Goal: Task Accomplishment & Management: Manage account settings

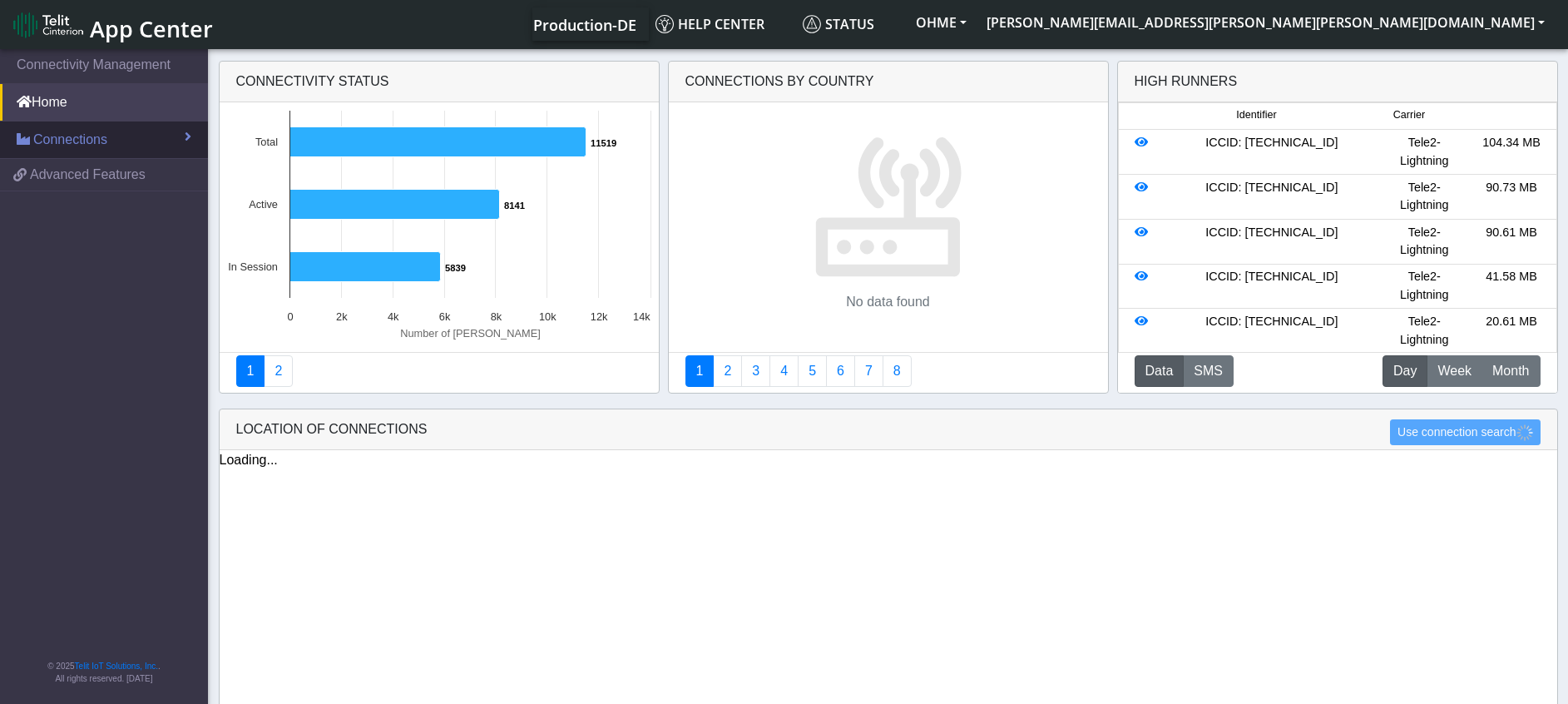
click at [77, 143] on span "Connections" at bounding box center [70, 139] width 74 height 20
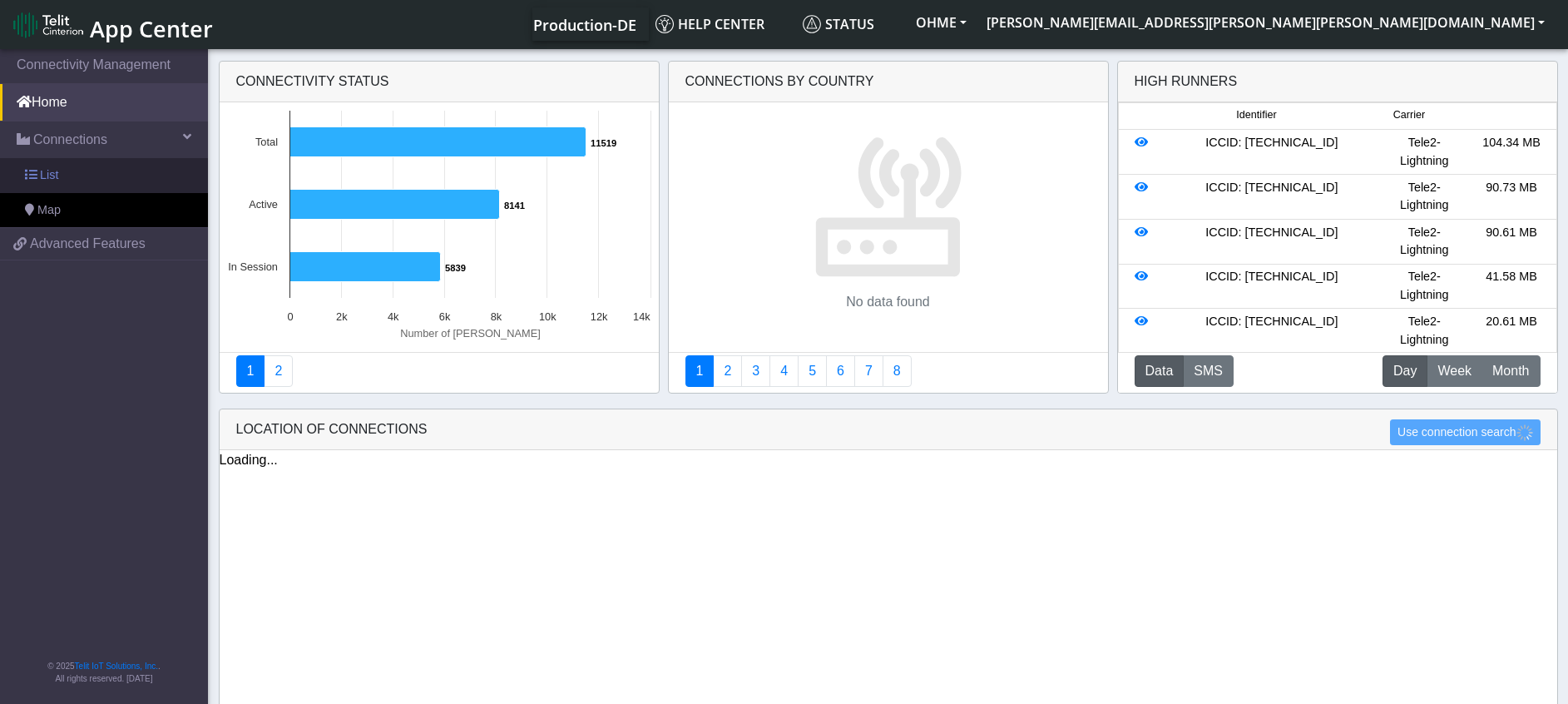
click at [76, 179] on link "List" at bounding box center [104, 175] width 208 height 35
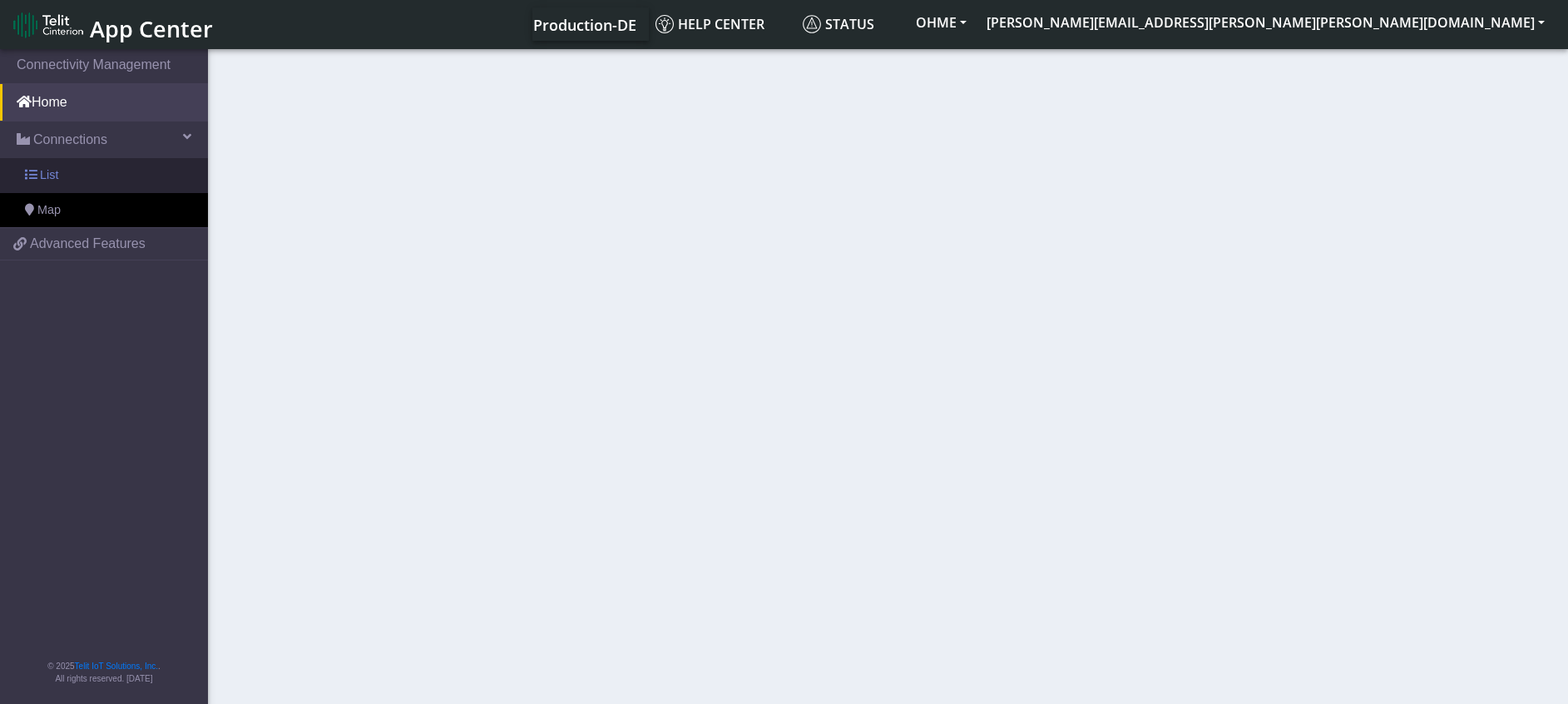
click at [117, 161] on link "List" at bounding box center [104, 175] width 208 height 35
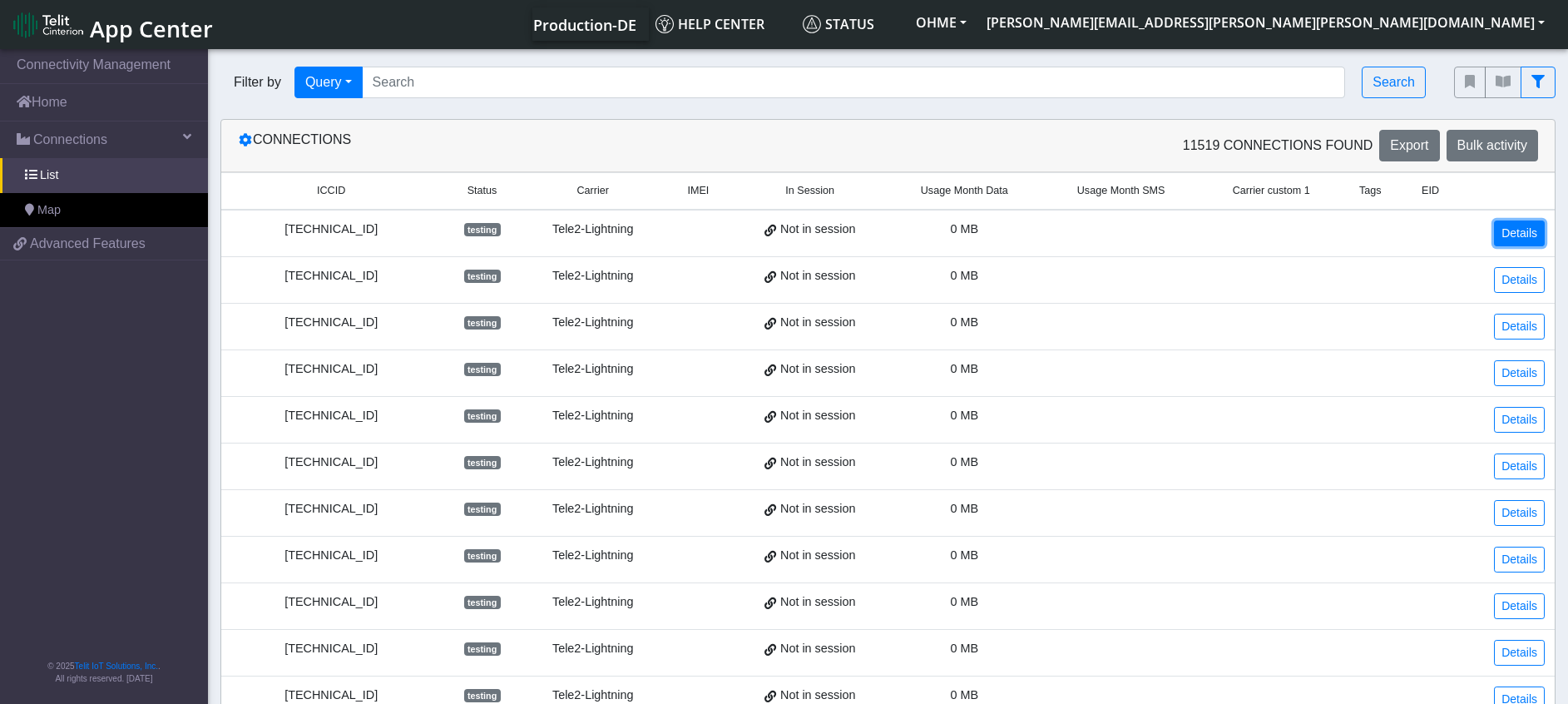
click at [1532, 246] on link "Details" at bounding box center [1519, 233] width 50 height 26
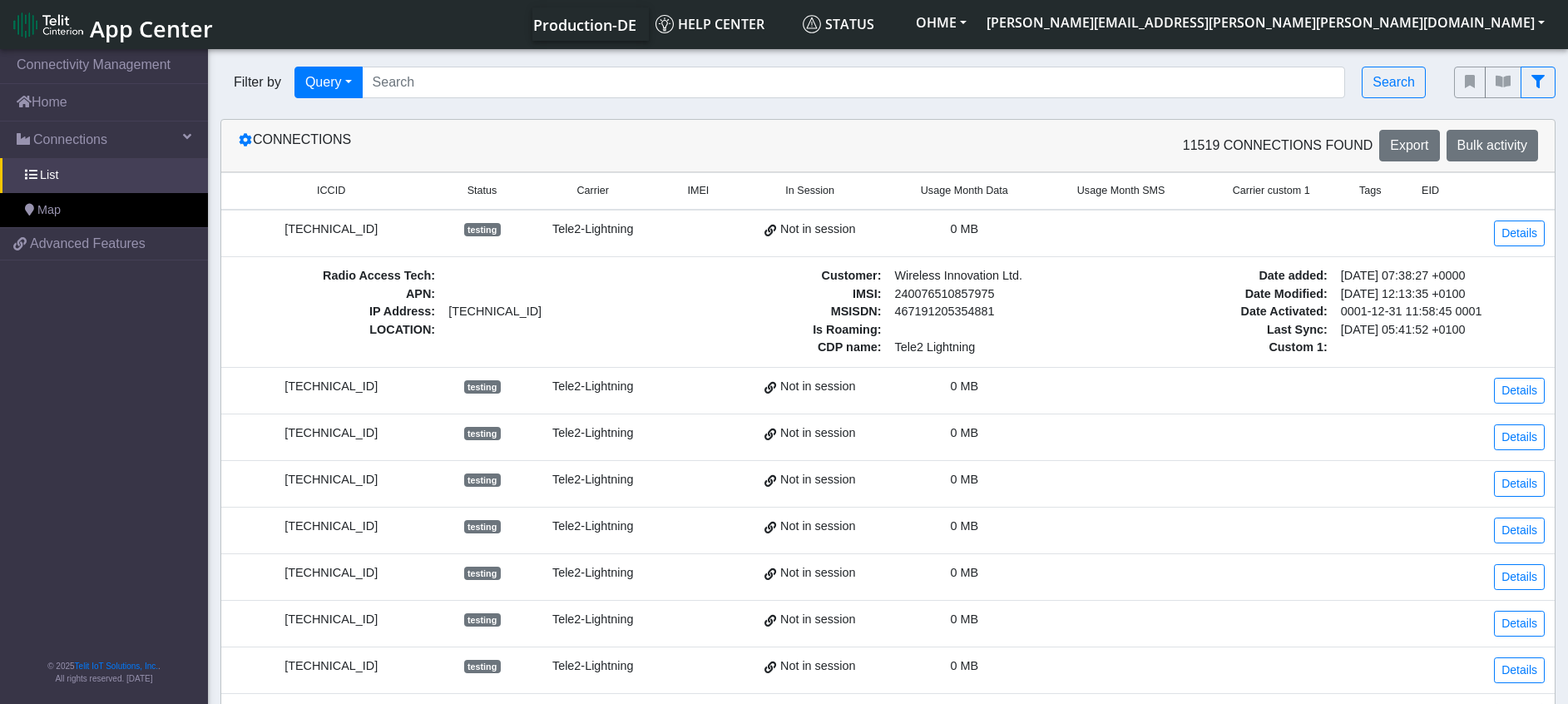
click at [483, 232] on span "testing" at bounding box center [482, 230] width 37 height 14
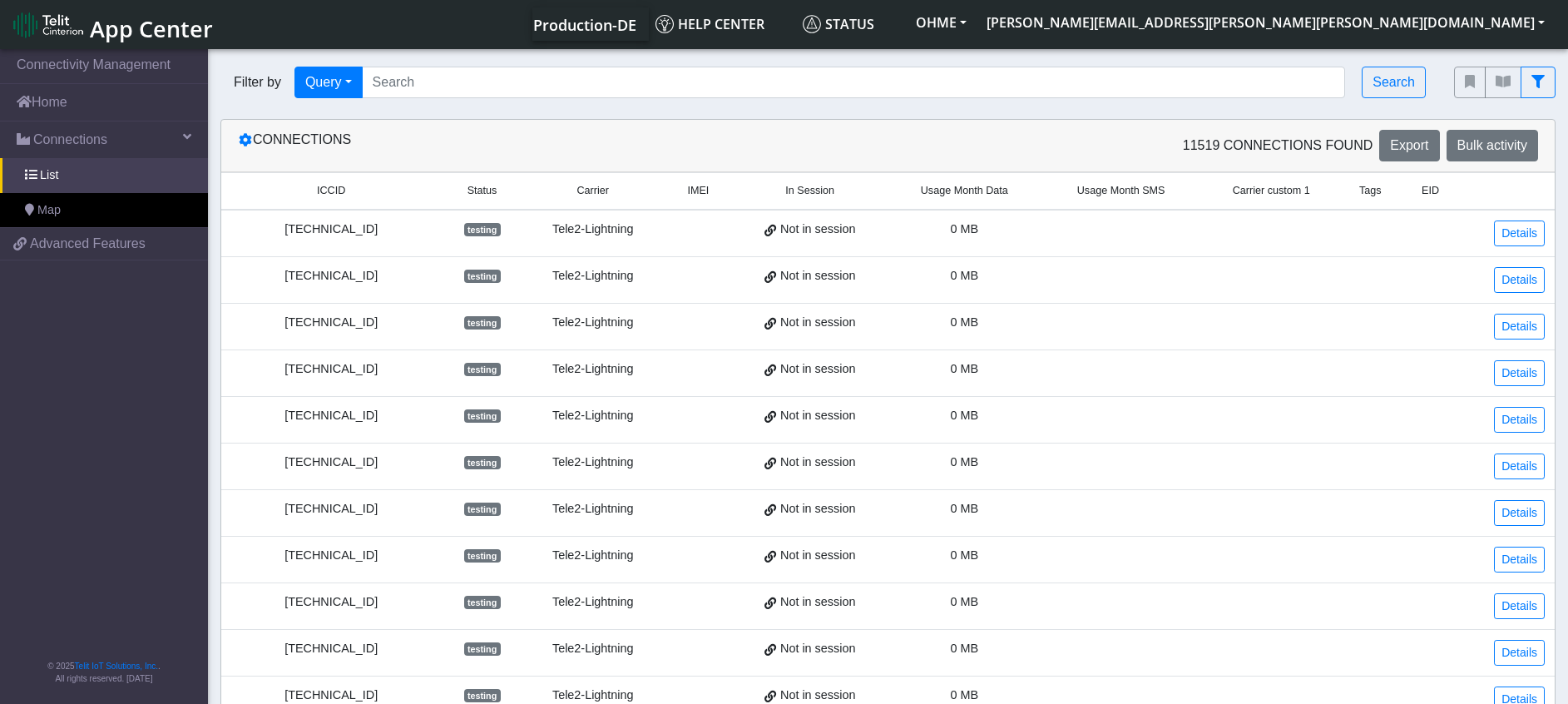
click at [483, 232] on span "testing" at bounding box center [482, 230] width 37 height 14
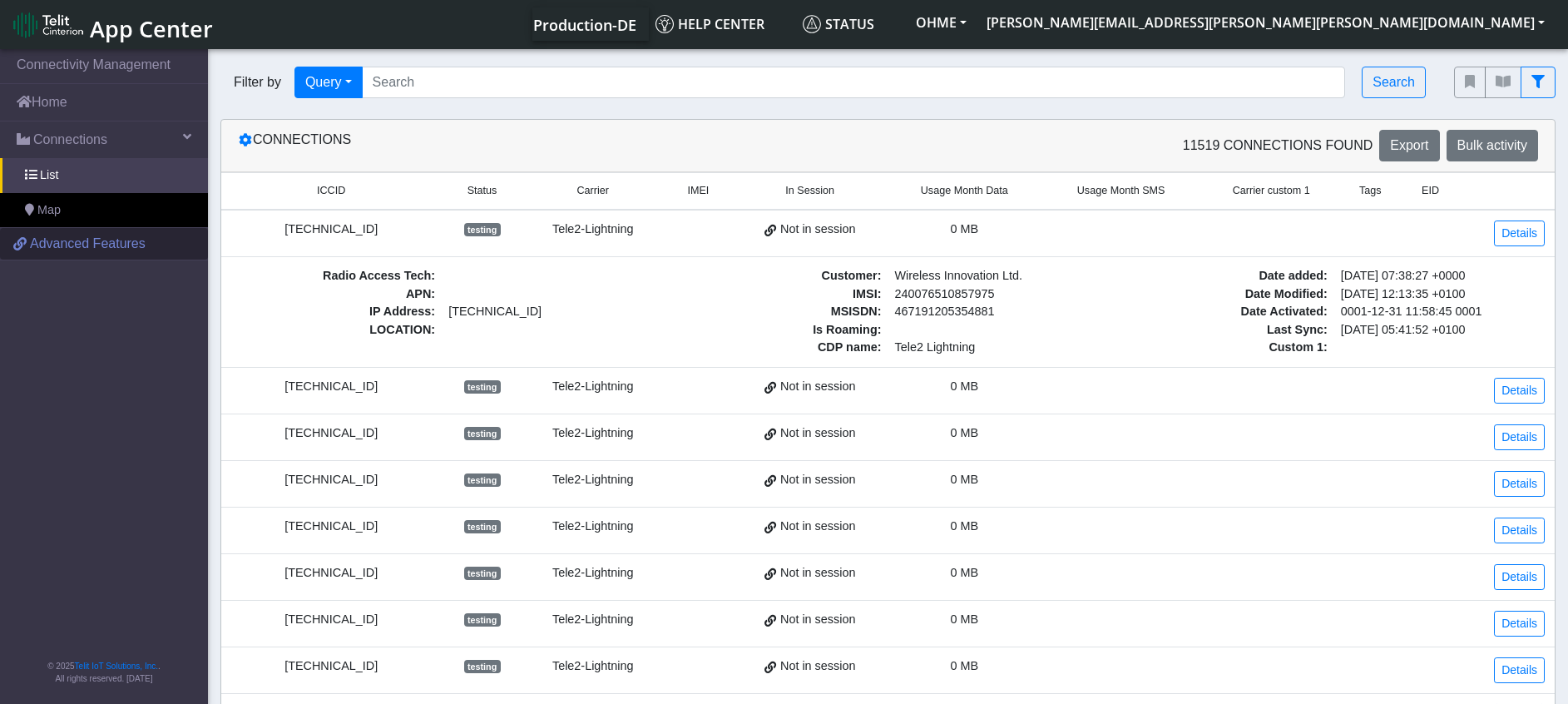
click at [72, 240] on span "Advanced Features" at bounding box center [88, 243] width 116 height 20
click at [1519, 234] on link "Details" at bounding box center [1519, 233] width 50 height 26
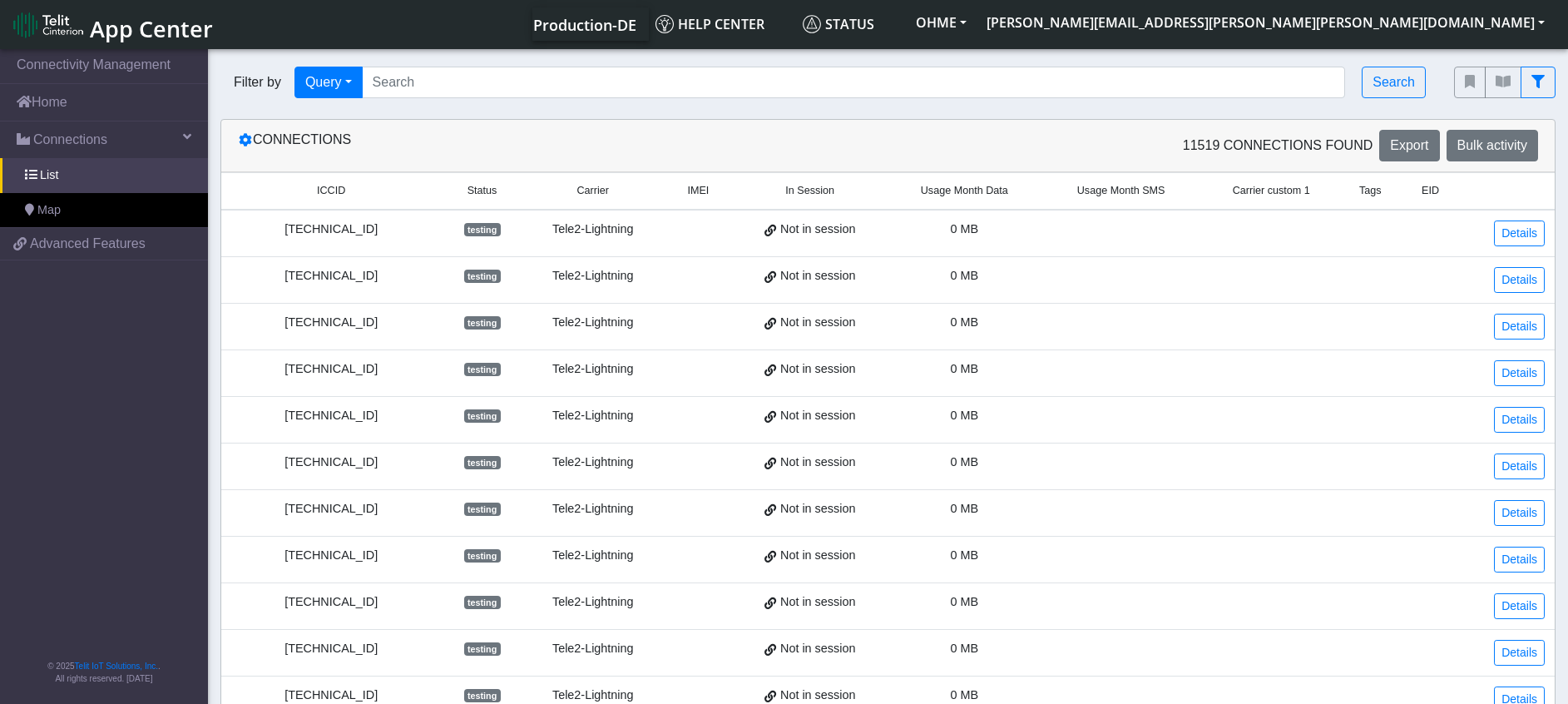
click at [329, 237] on div "[TECHNICAL_ID]" at bounding box center [331, 229] width 200 height 18
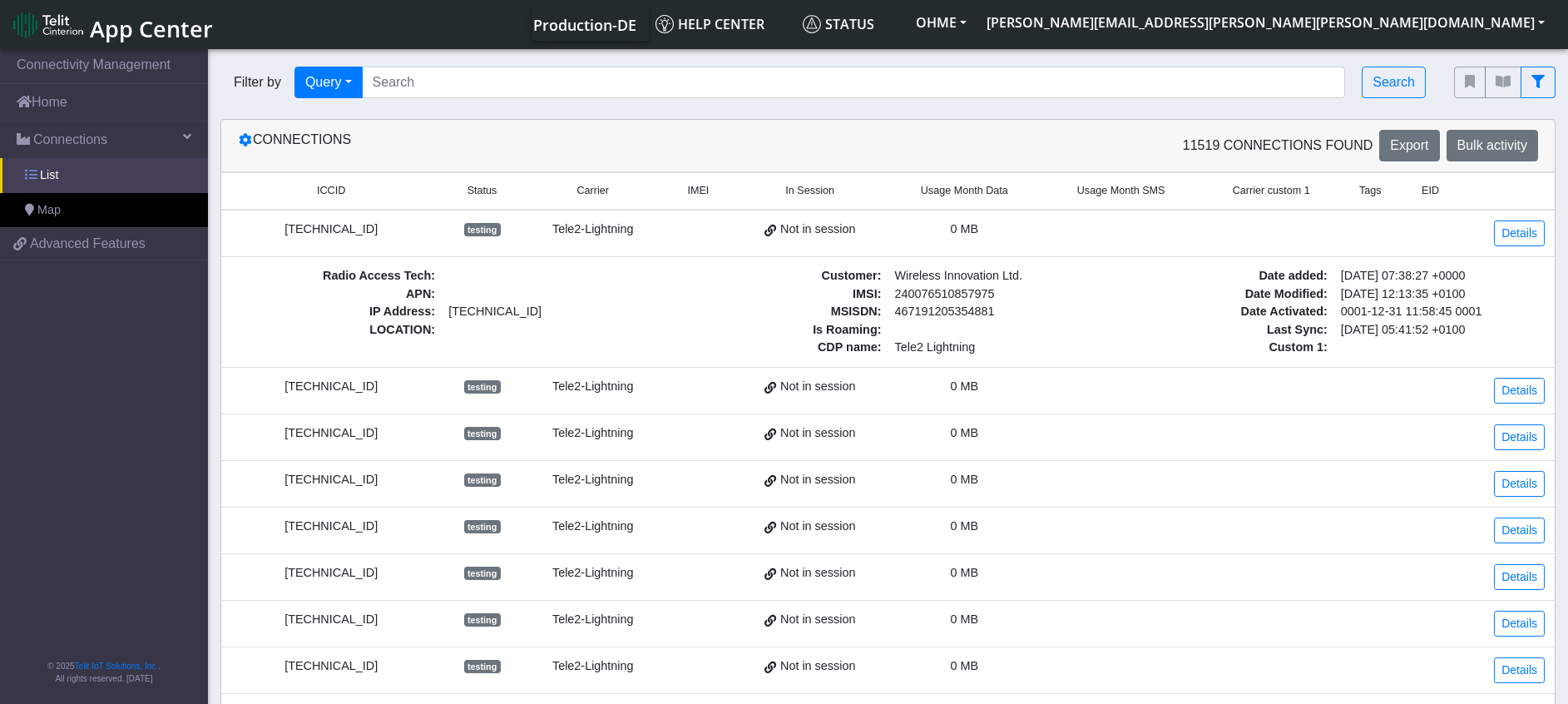
click at [74, 180] on link "List" at bounding box center [104, 175] width 208 height 35
click at [240, 142] on icon at bounding box center [246, 140] width 14 height 14
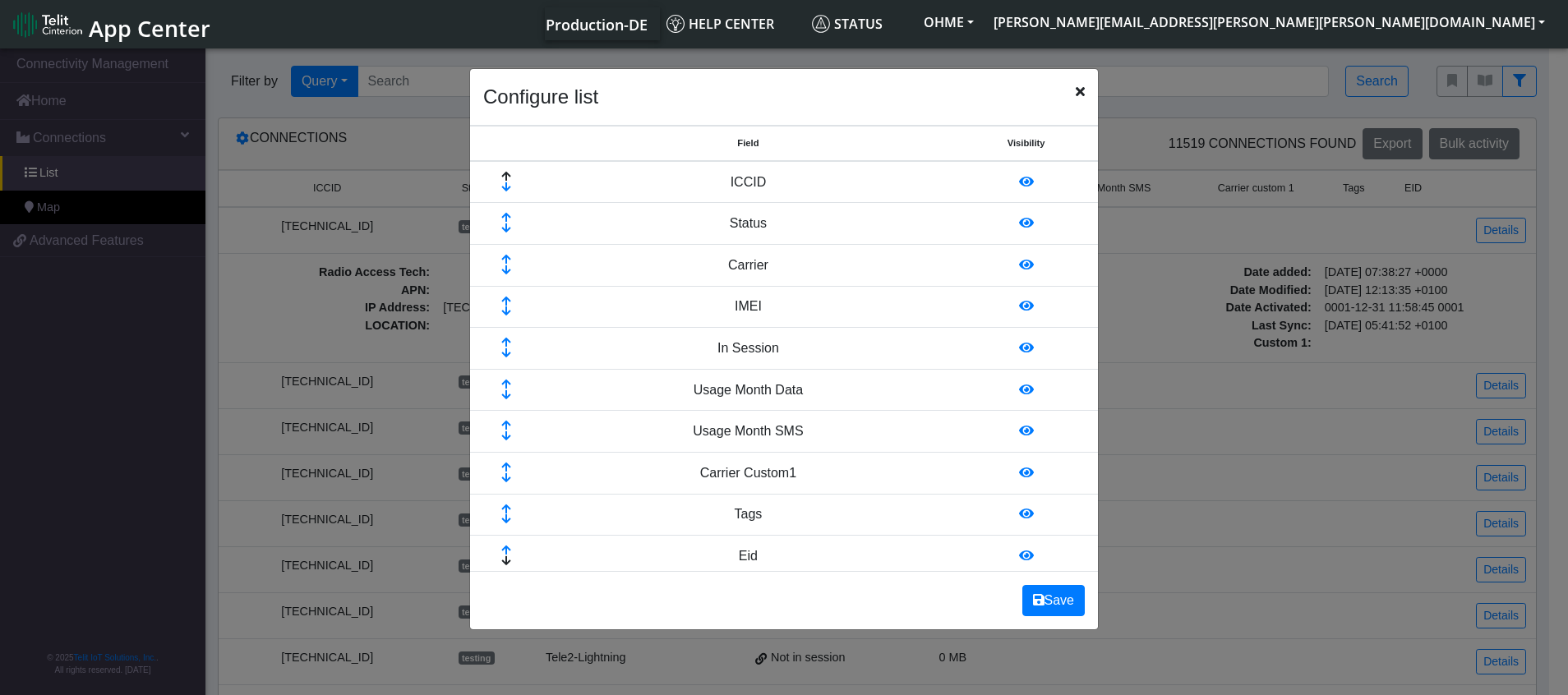
click at [1085, 89] on div "Configure list" at bounding box center [784, 97] width 628 height 56
click at [1082, 89] on icon "Close" at bounding box center [1080, 91] width 9 height 13
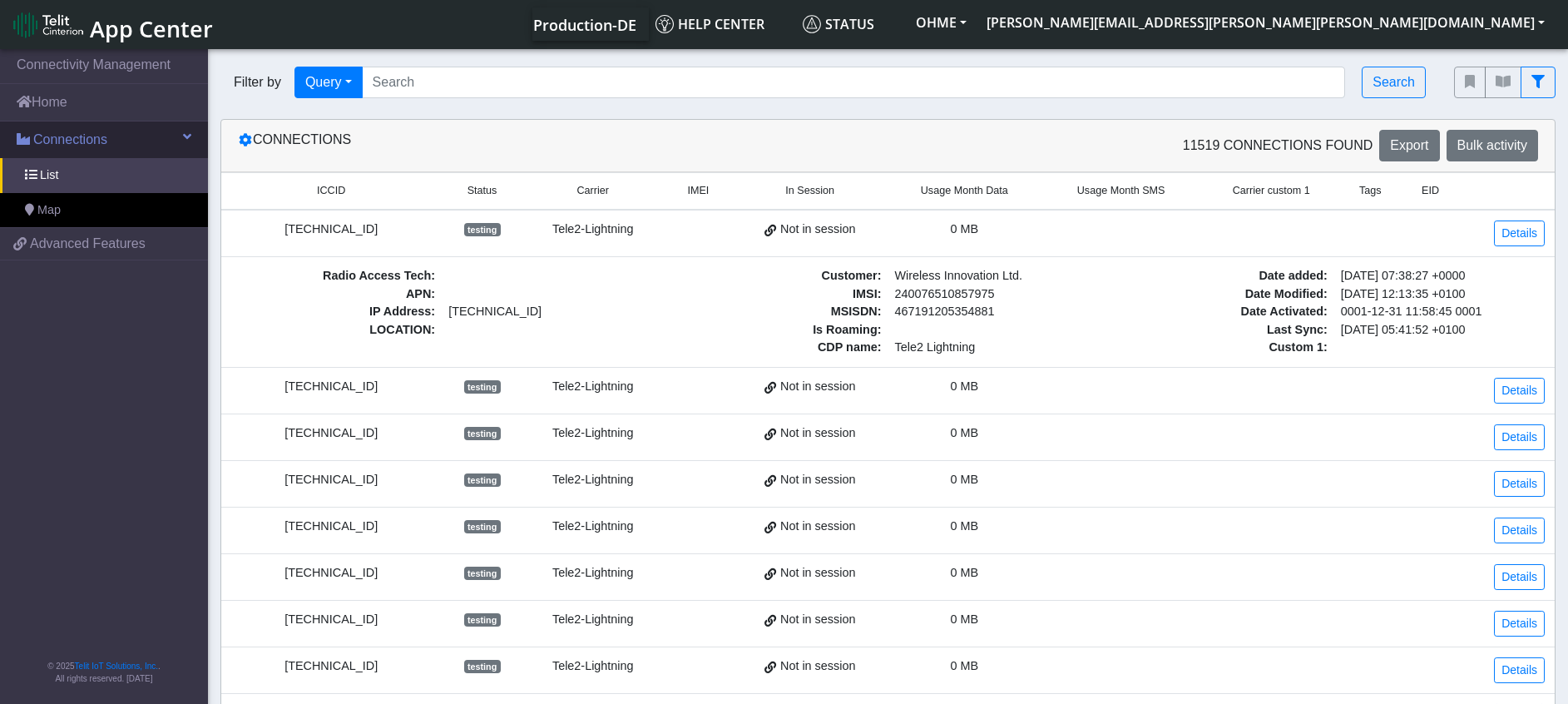
click at [181, 141] on link "Connections" at bounding box center [104, 139] width 208 height 37
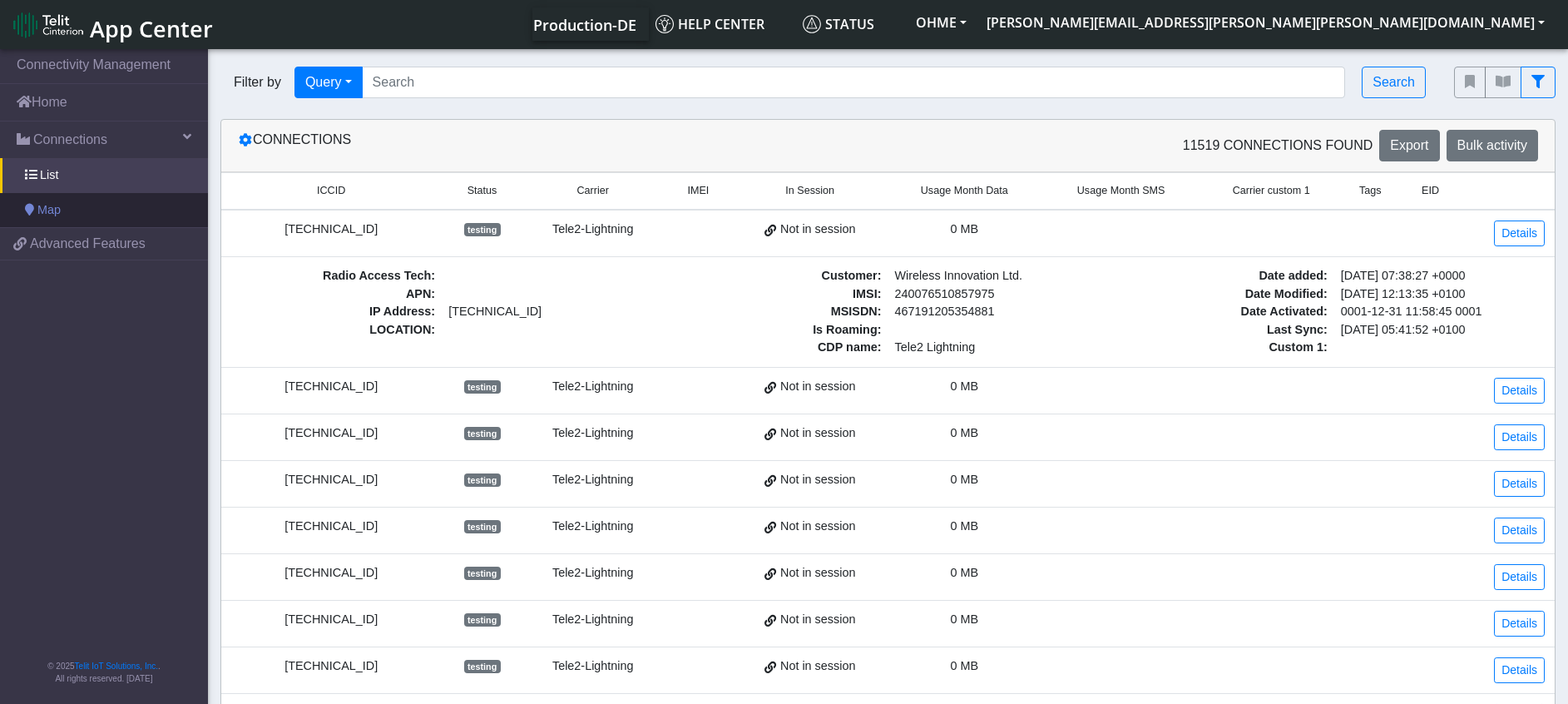
click at [54, 207] on span "Map" at bounding box center [49, 210] width 23 height 18
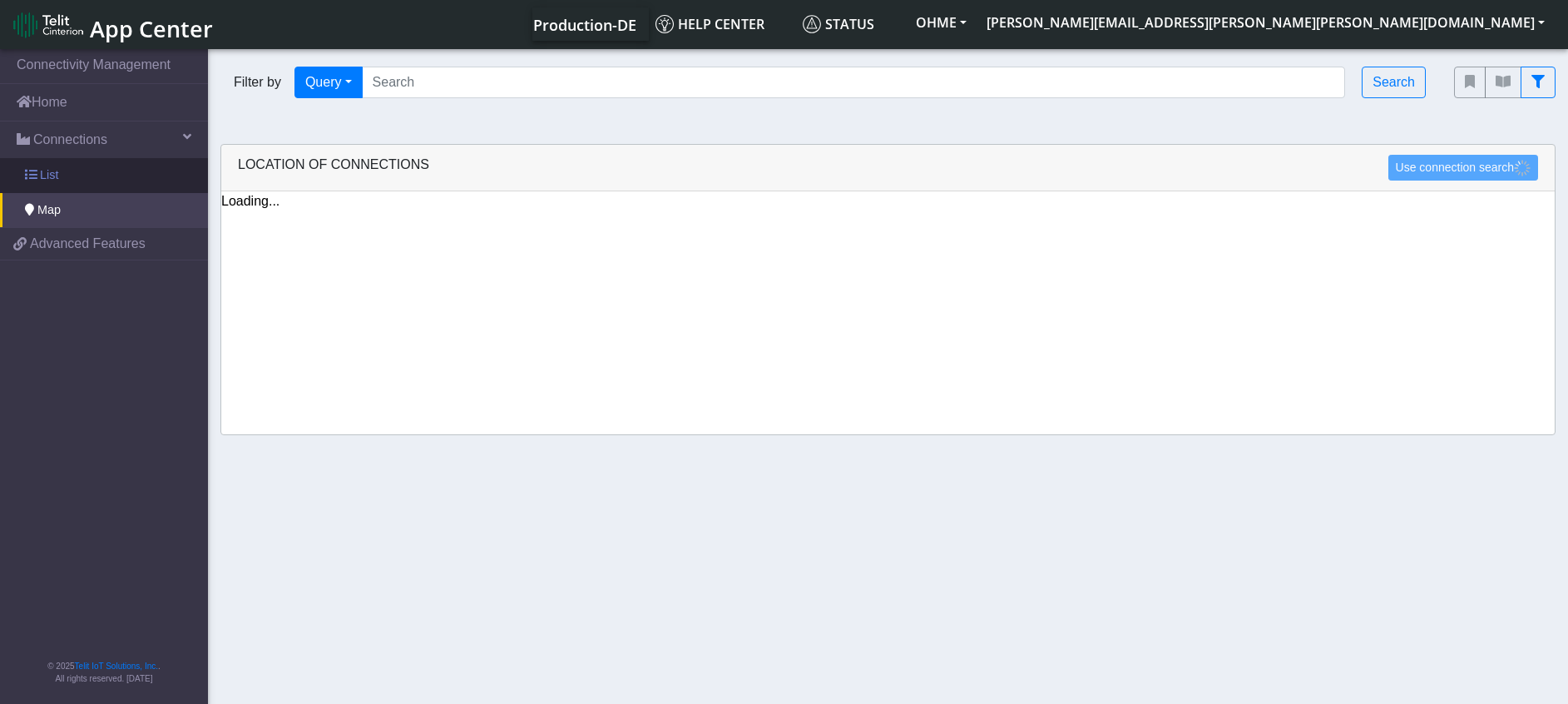
click at [68, 169] on link "List" at bounding box center [104, 175] width 208 height 35
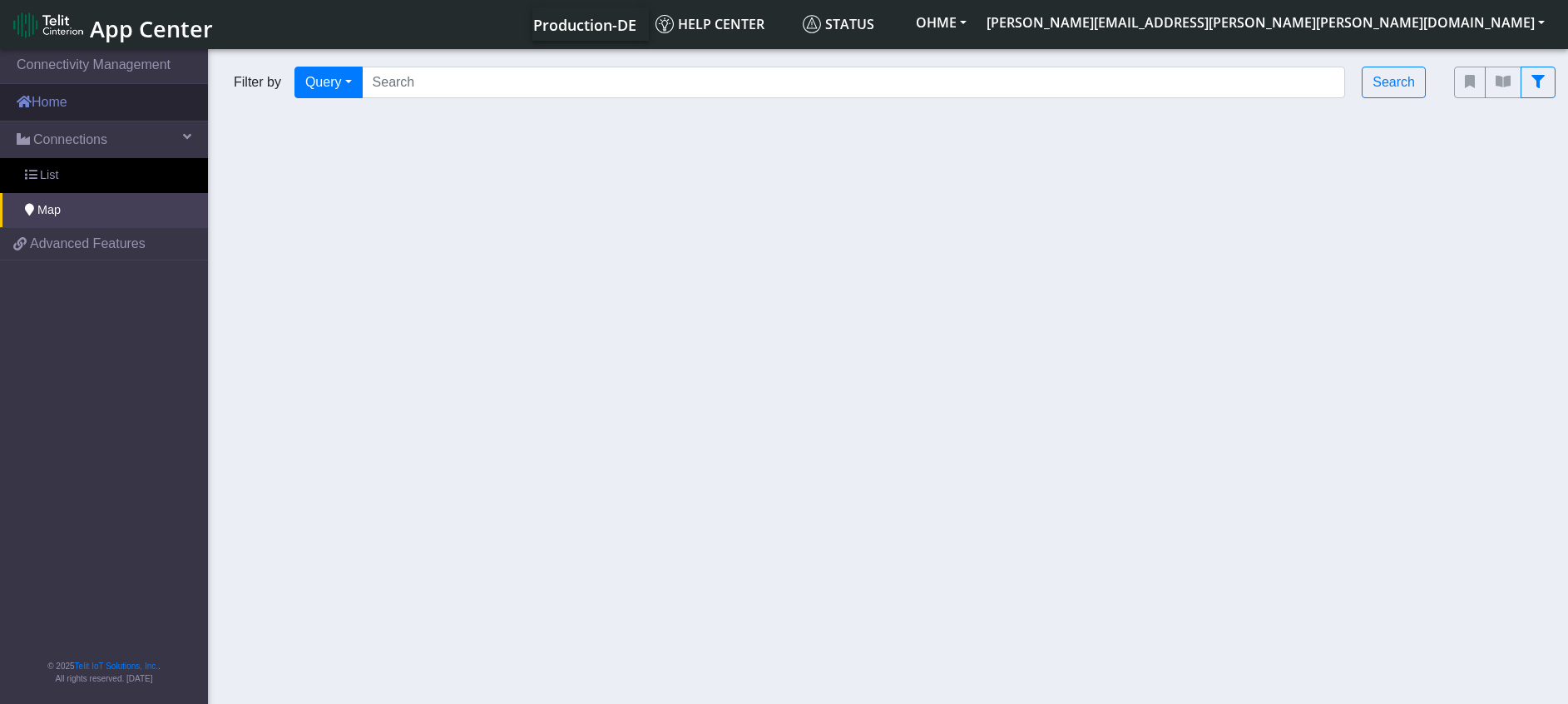
click at [105, 107] on link "Home" at bounding box center [104, 102] width 208 height 37
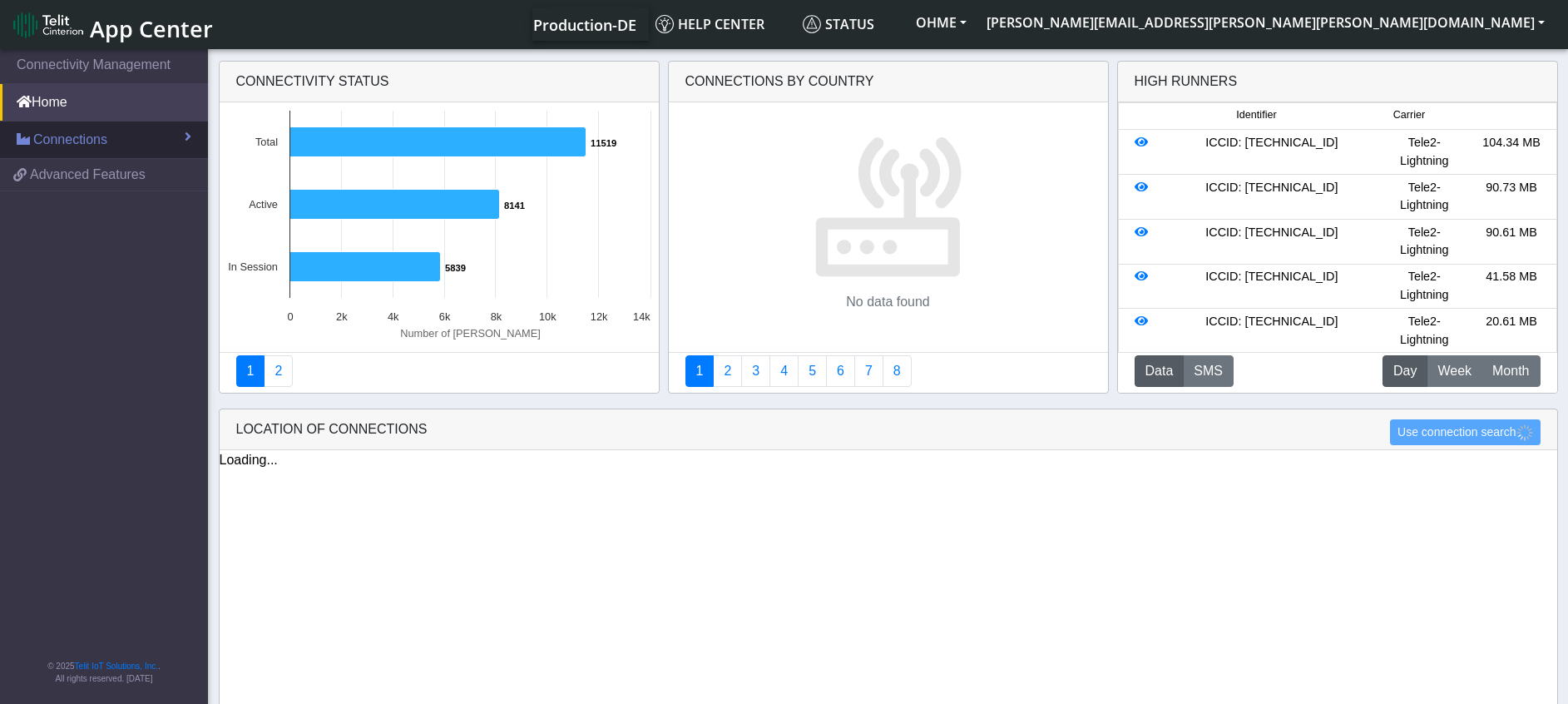
click at [74, 140] on span "Connections" at bounding box center [70, 139] width 74 height 20
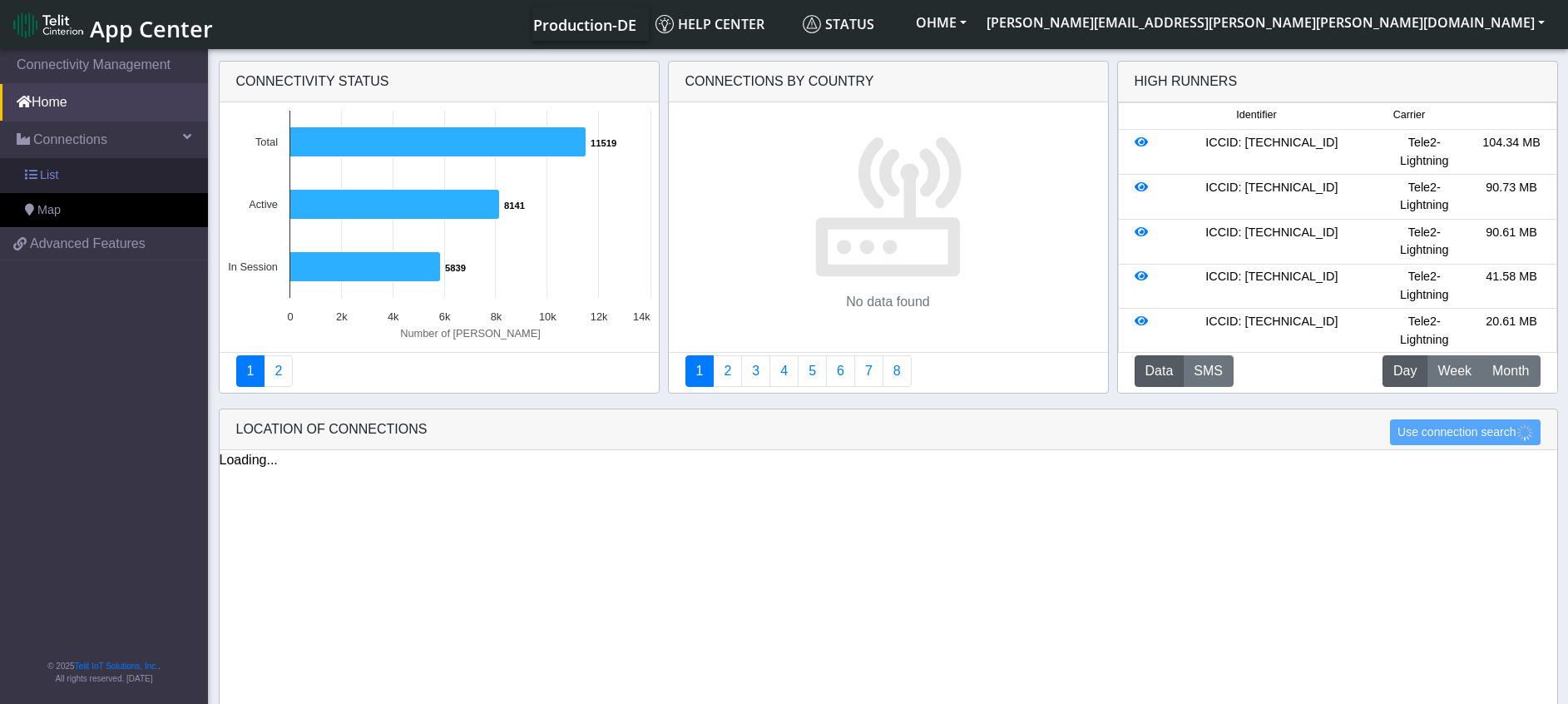
click at [52, 178] on span "List" at bounding box center [49, 175] width 18 height 18
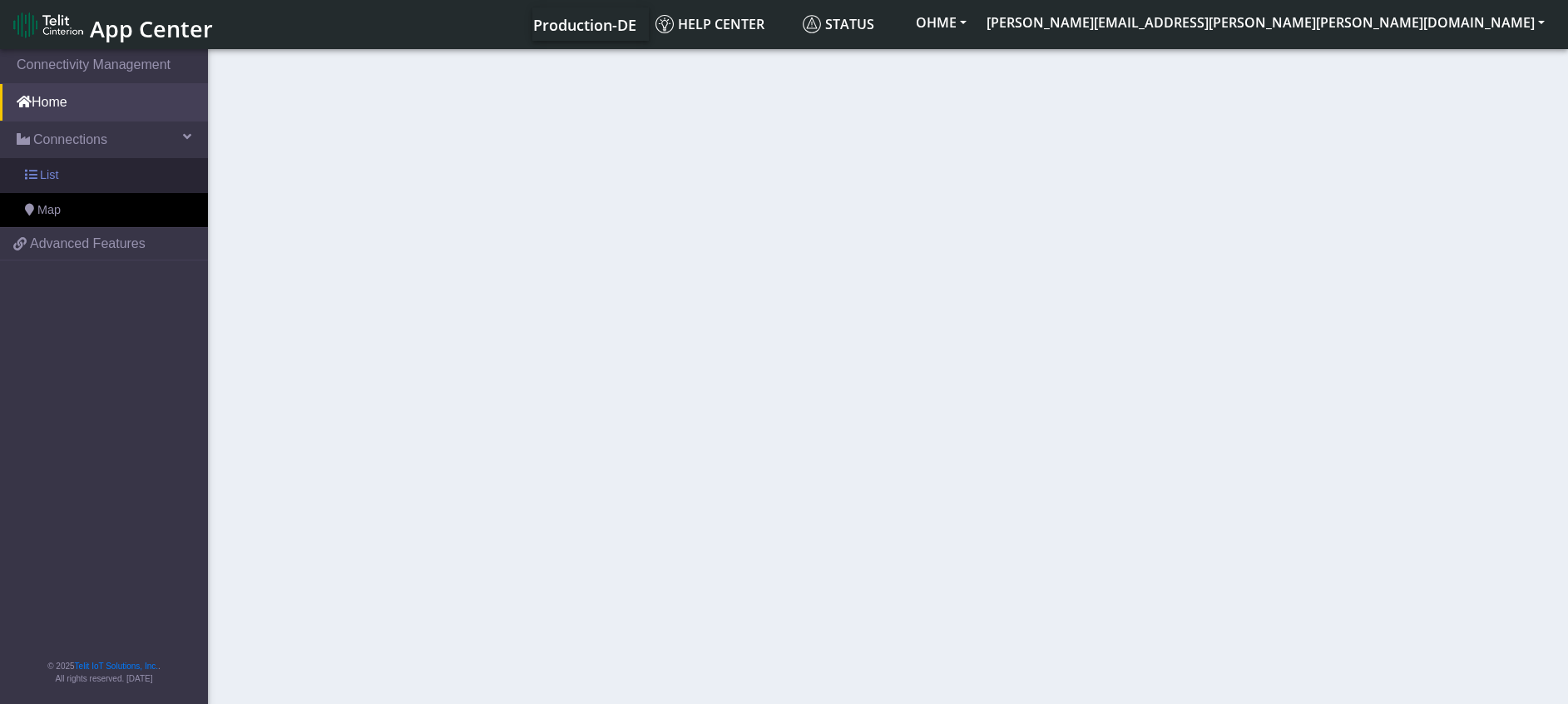
click at [100, 168] on link "List" at bounding box center [104, 175] width 208 height 35
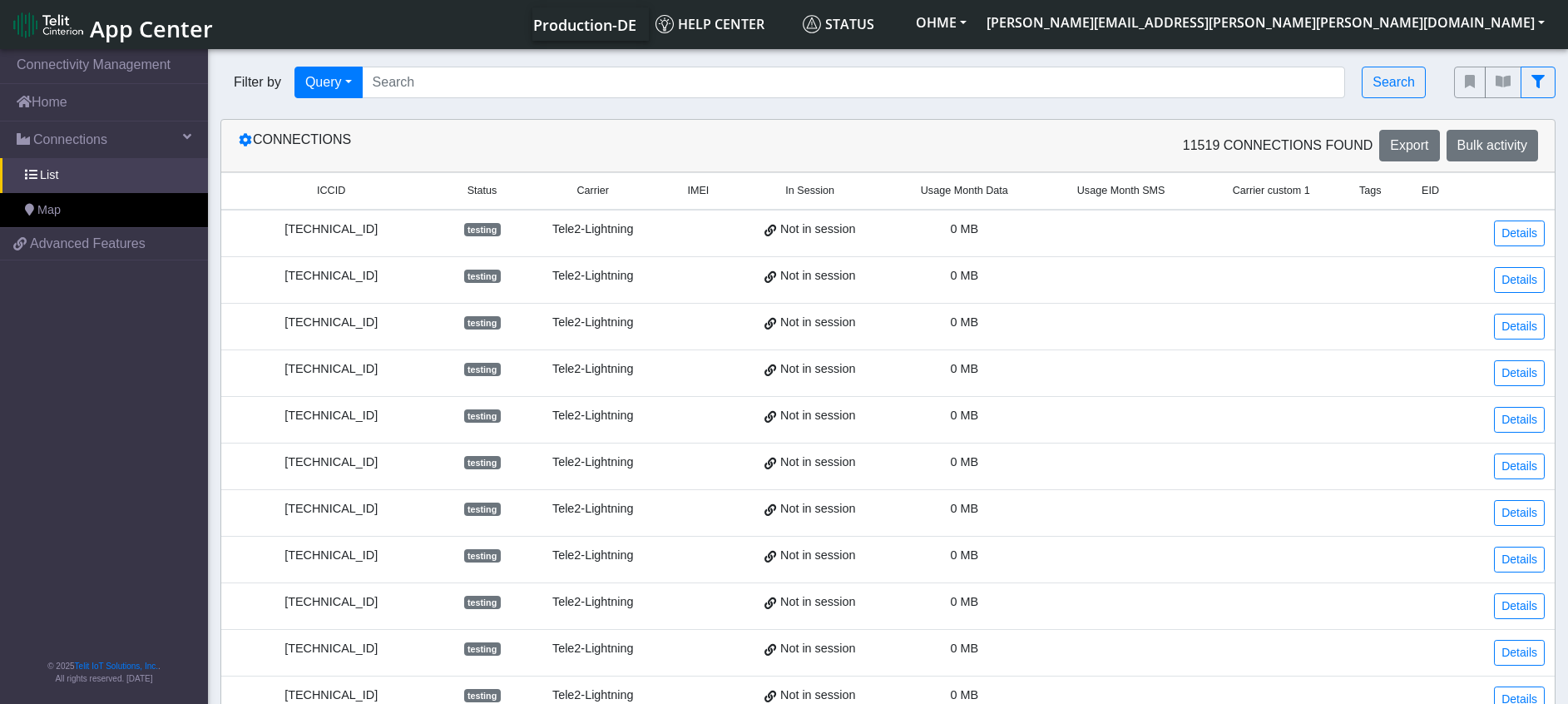
click at [456, 237] on div "testing" at bounding box center [481, 229] width 61 height 18
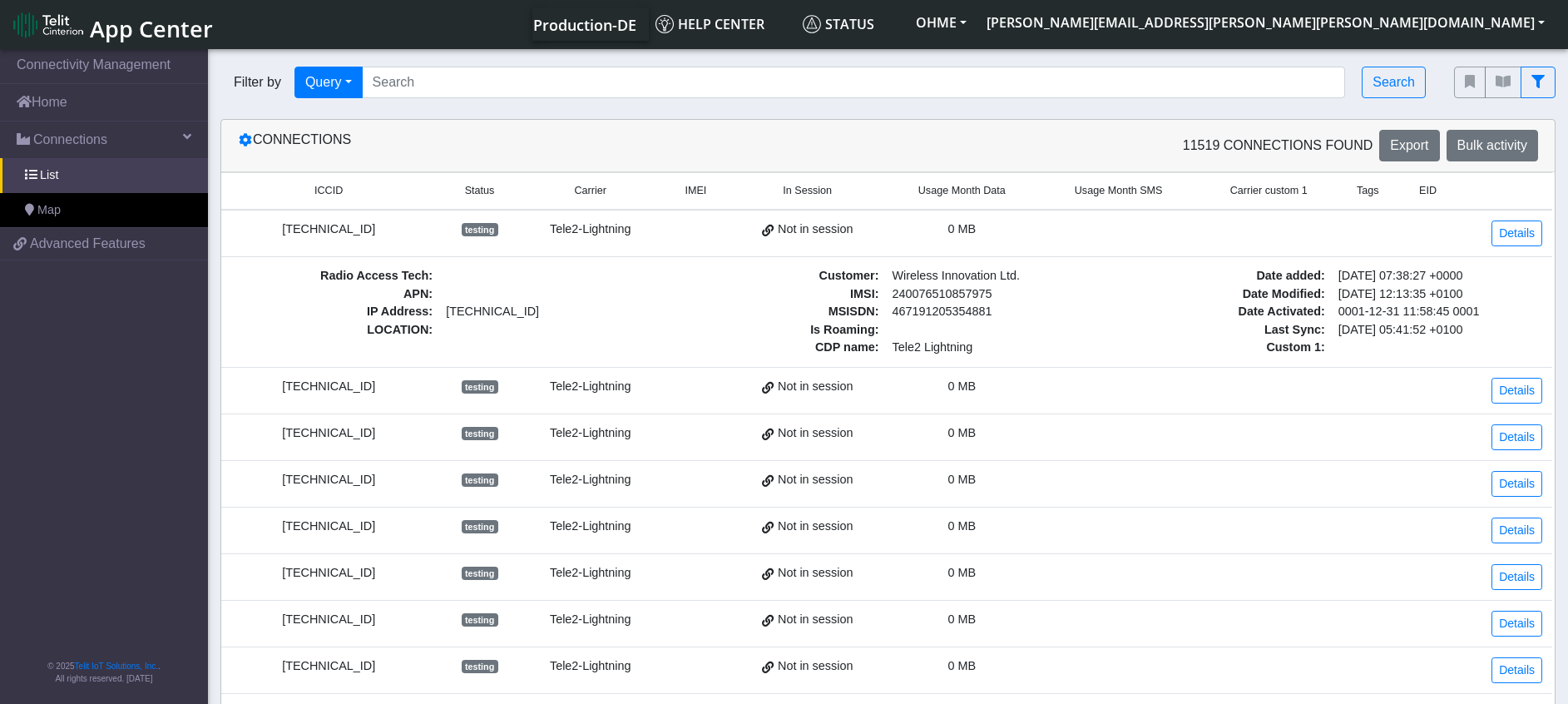
click at [781, 231] on div "Not in session" at bounding box center [807, 229] width 132 height 18
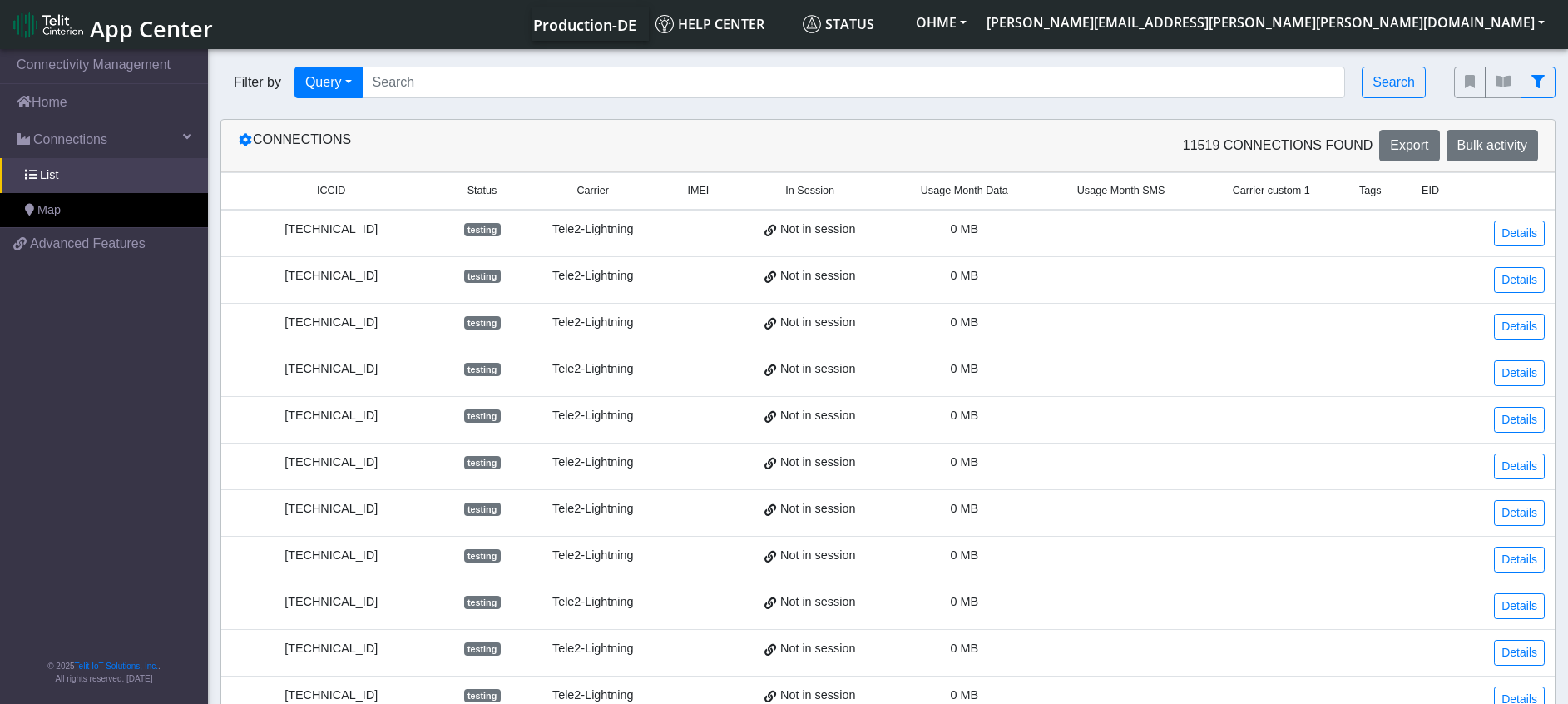
click at [781, 231] on div "Not in session" at bounding box center [810, 229] width 132 height 18
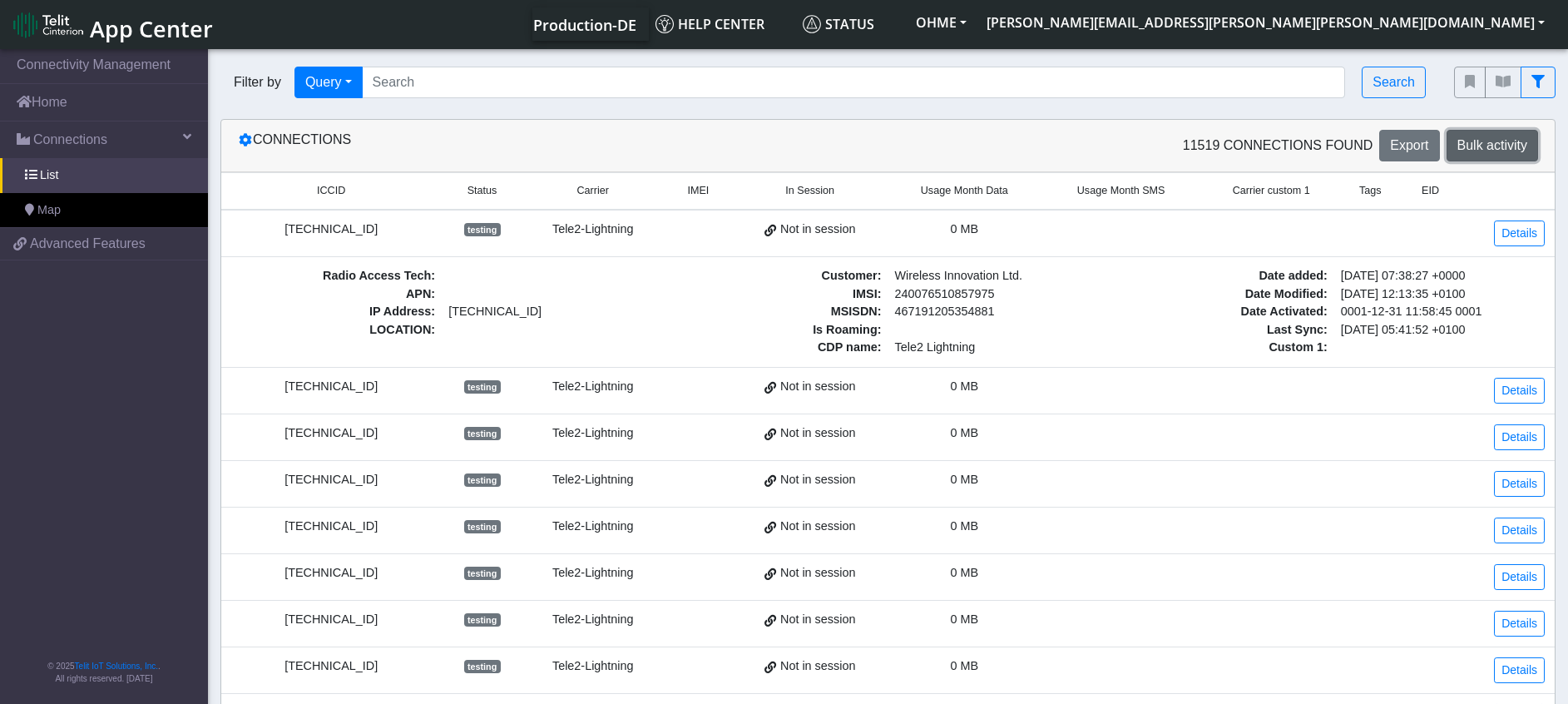
click at [1468, 138] on span "Bulk activity" at bounding box center [1492, 145] width 70 height 15
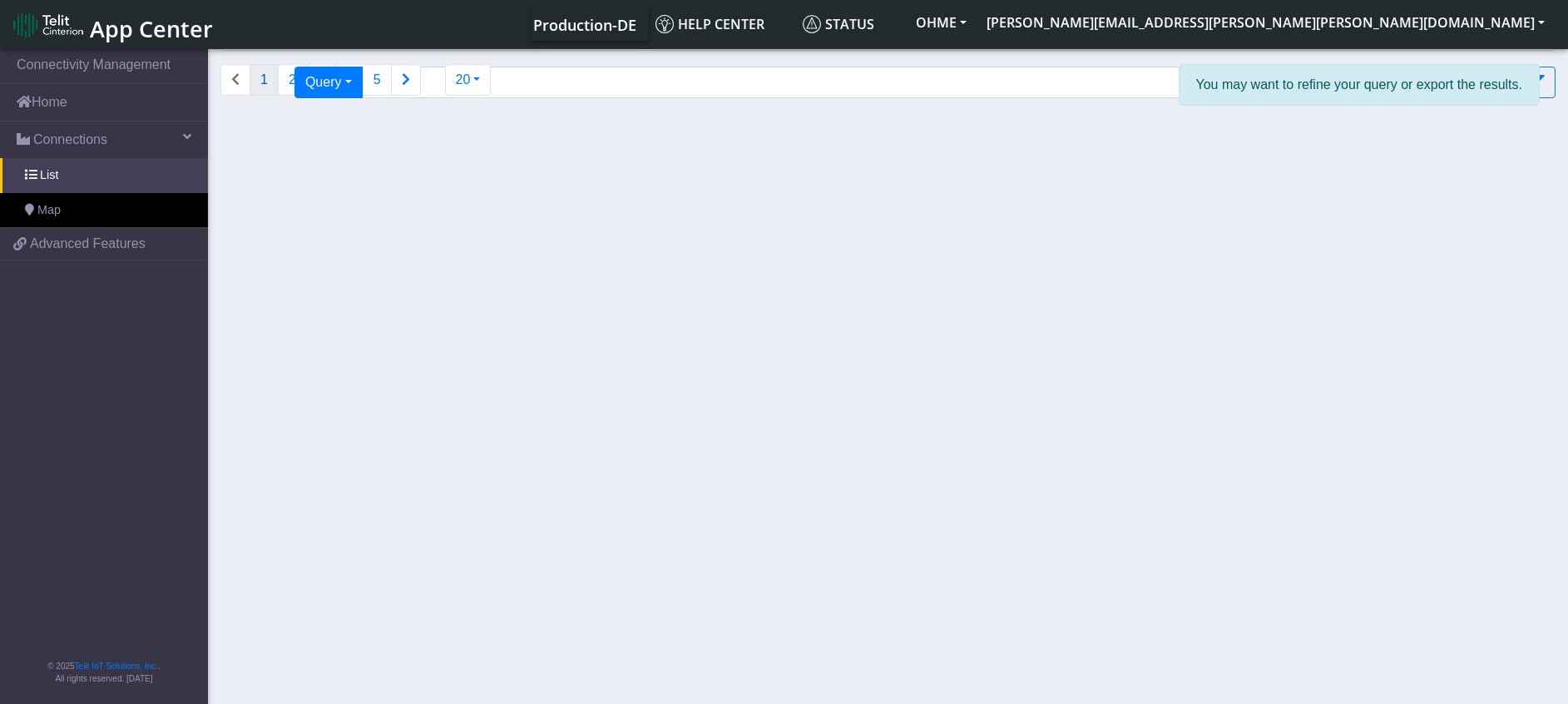
select select
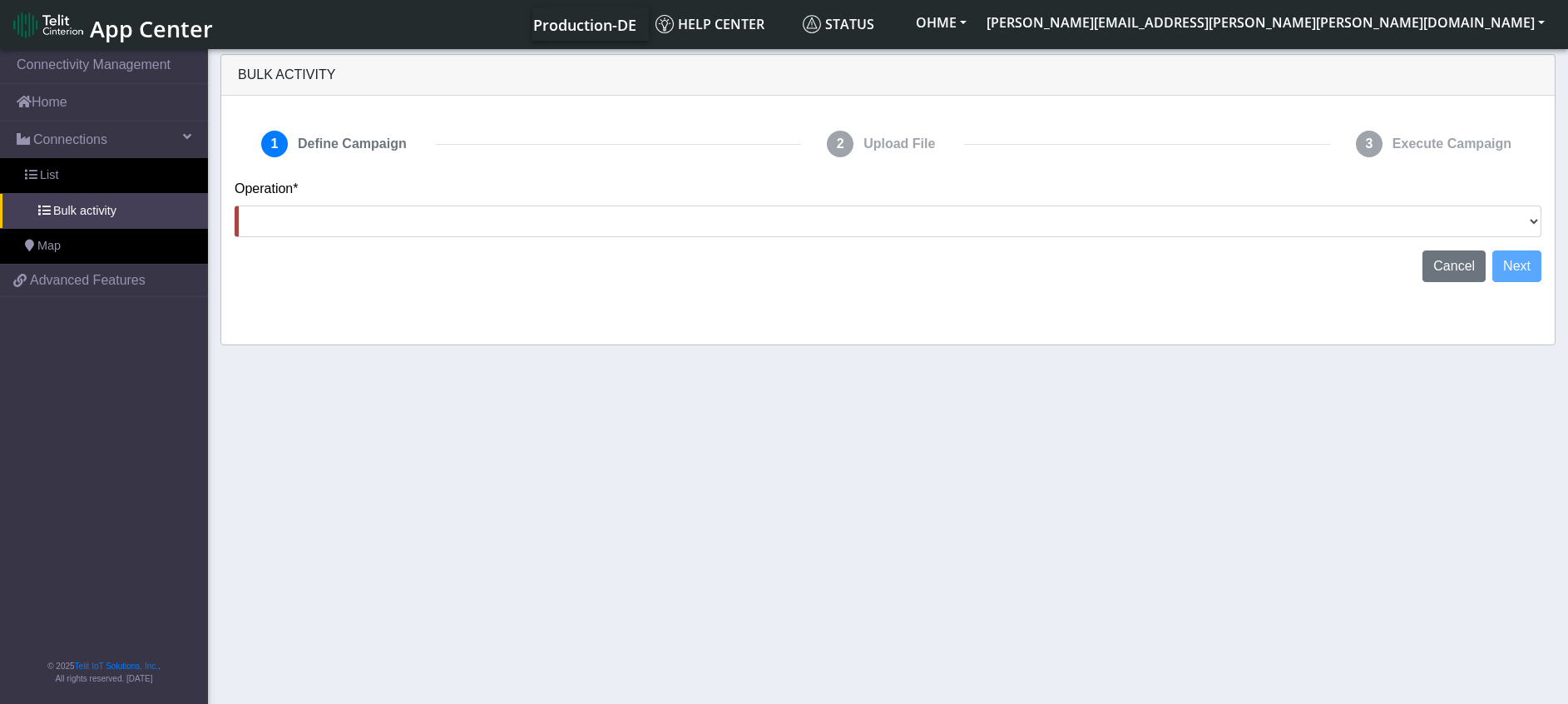
click at [316, 203] on div "Operation* Activate [PERSON_NAME] Deactivate [PERSON_NAME] Add Tags Remove Tags…" at bounding box center [888, 208] width 1307 height 58
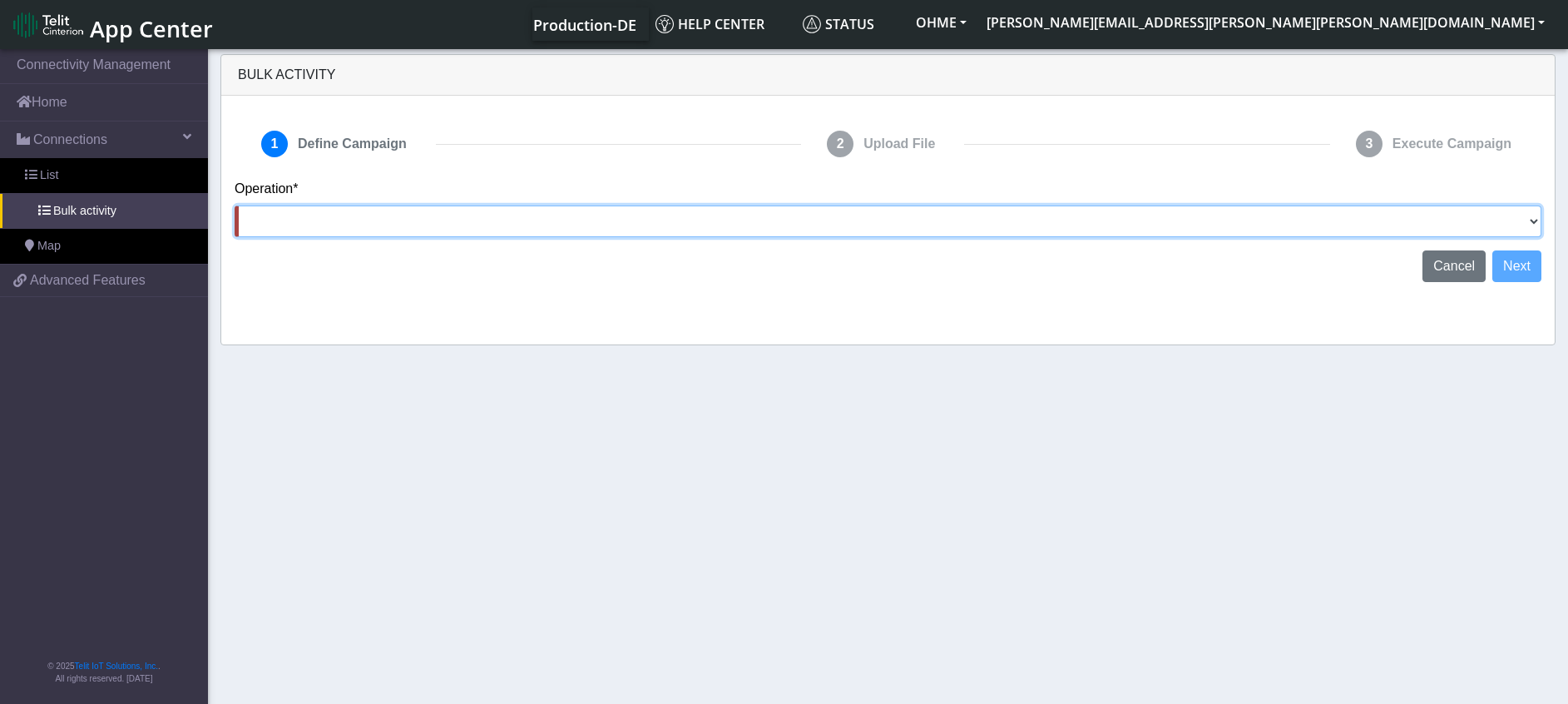
click at [317, 215] on select "Activate [PERSON_NAME] Deactivate [PERSON_NAME] Add Tags Remove Tags Advanced" at bounding box center [888, 221] width 1307 height 32
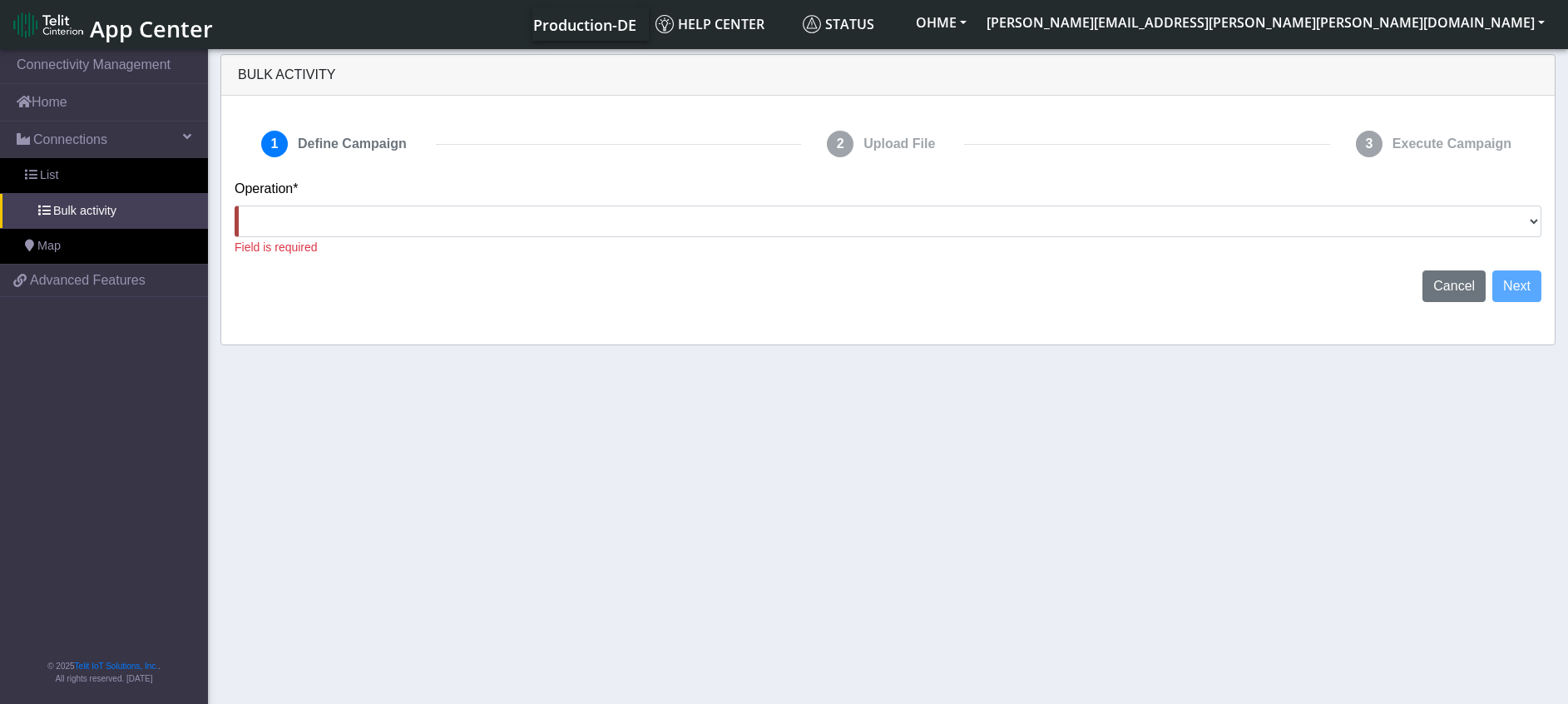
click at [537, 560] on section "Connectivity Management Home Connections List Bulk activity Map 8340e5a398b52a4…" at bounding box center [784, 378] width 1568 height 664
click at [1455, 284] on span "Cancel" at bounding box center [1454, 286] width 42 height 15
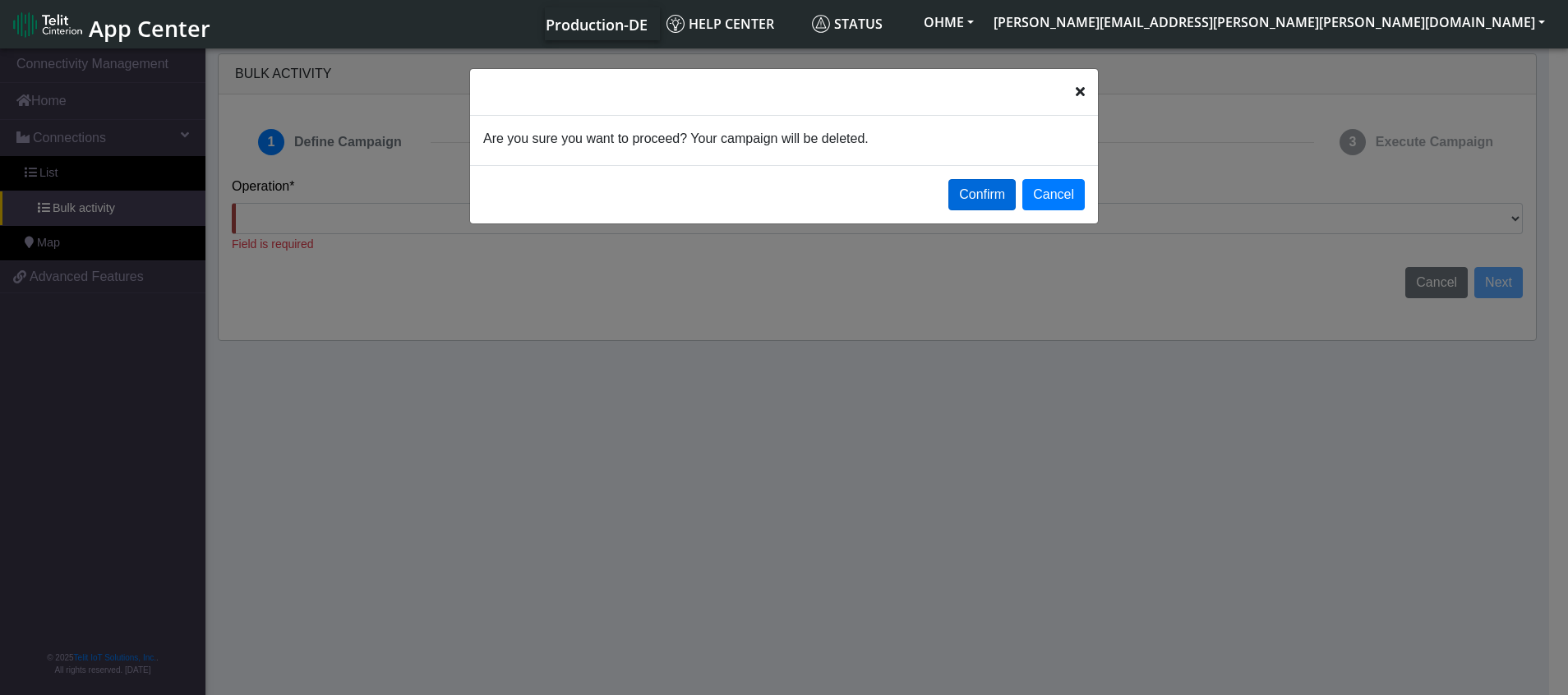
click at [1000, 197] on button "Confirm" at bounding box center [982, 195] width 67 height 31
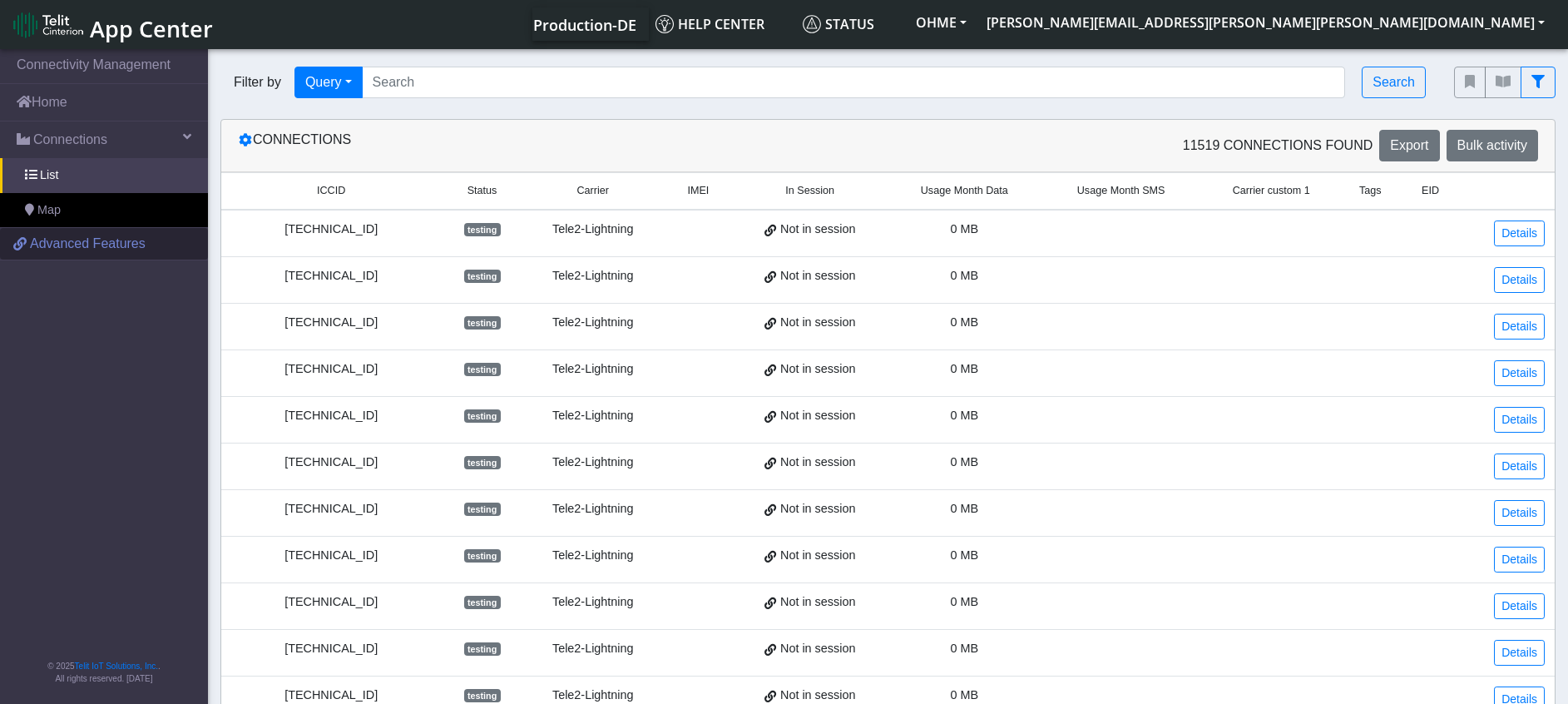
click at [41, 245] on span "Advanced Features" at bounding box center [88, 243] width 116 height 20
click at [69, 240] on span "Advanced Features" at bounding box center [88, 243] width 116 height 20
click at [1013, 140] on div "11519 Connections found Export Bulk activity" at bounding box center [1219, 145] width 663 height 32
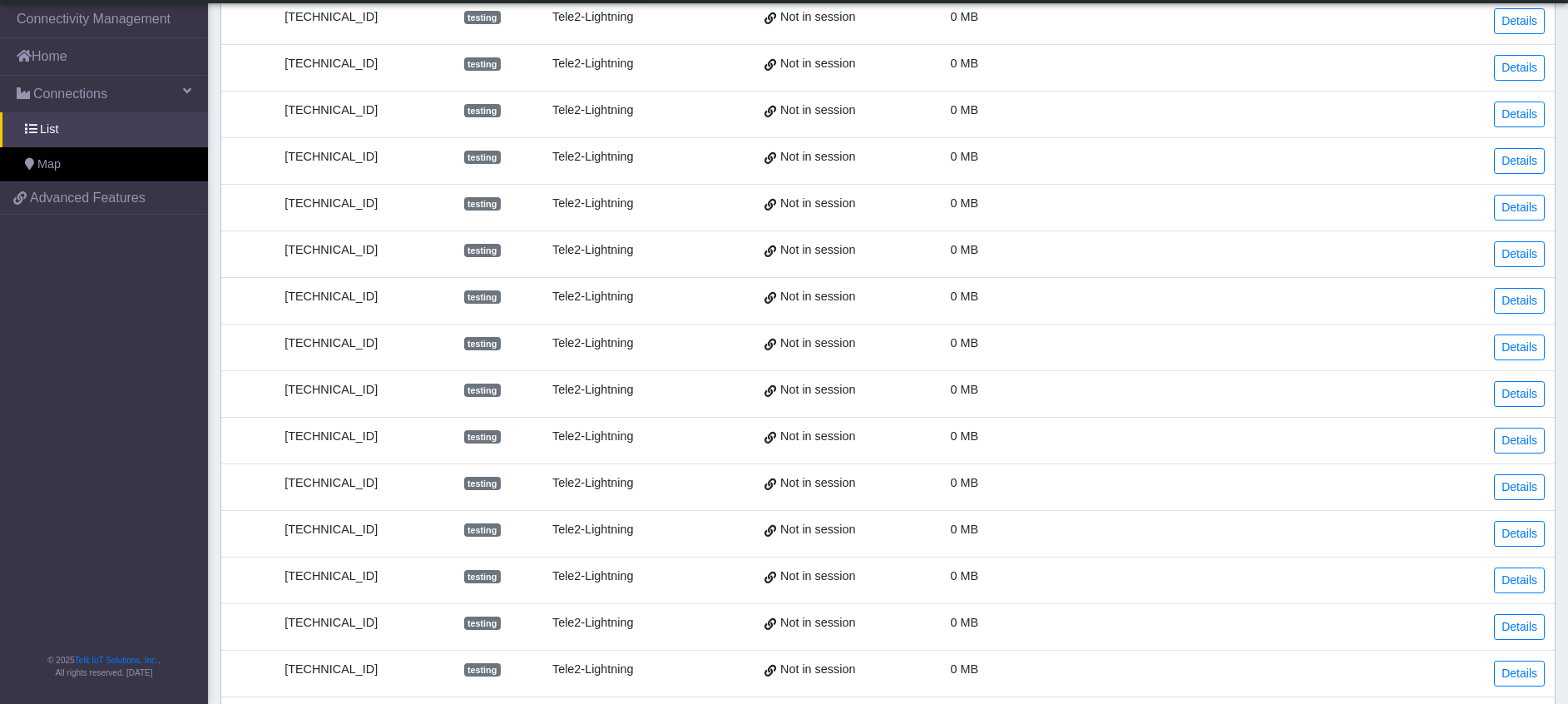
scroll to position [487, 0]
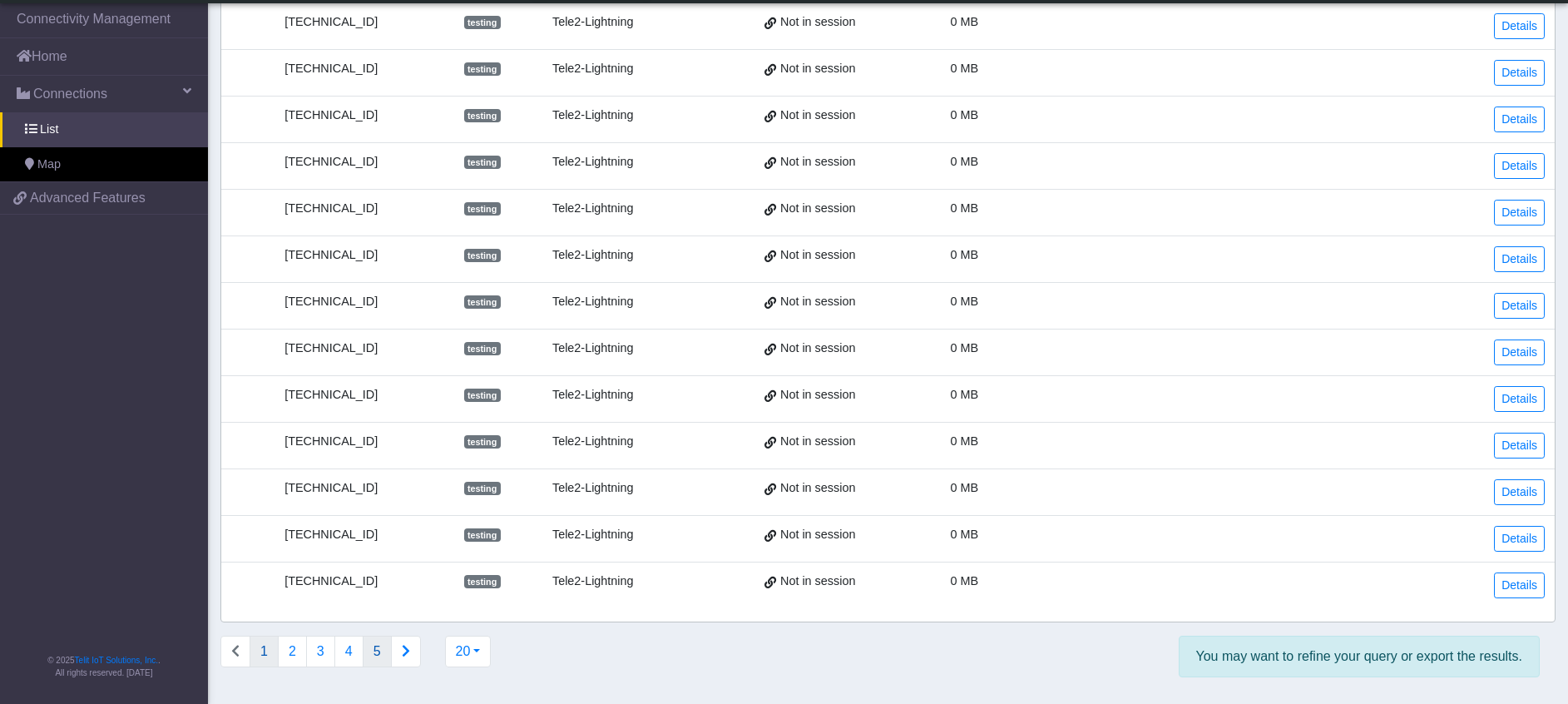
click at [367, 654] on button "5" at bounding box center [377, 651] width 29 height 32
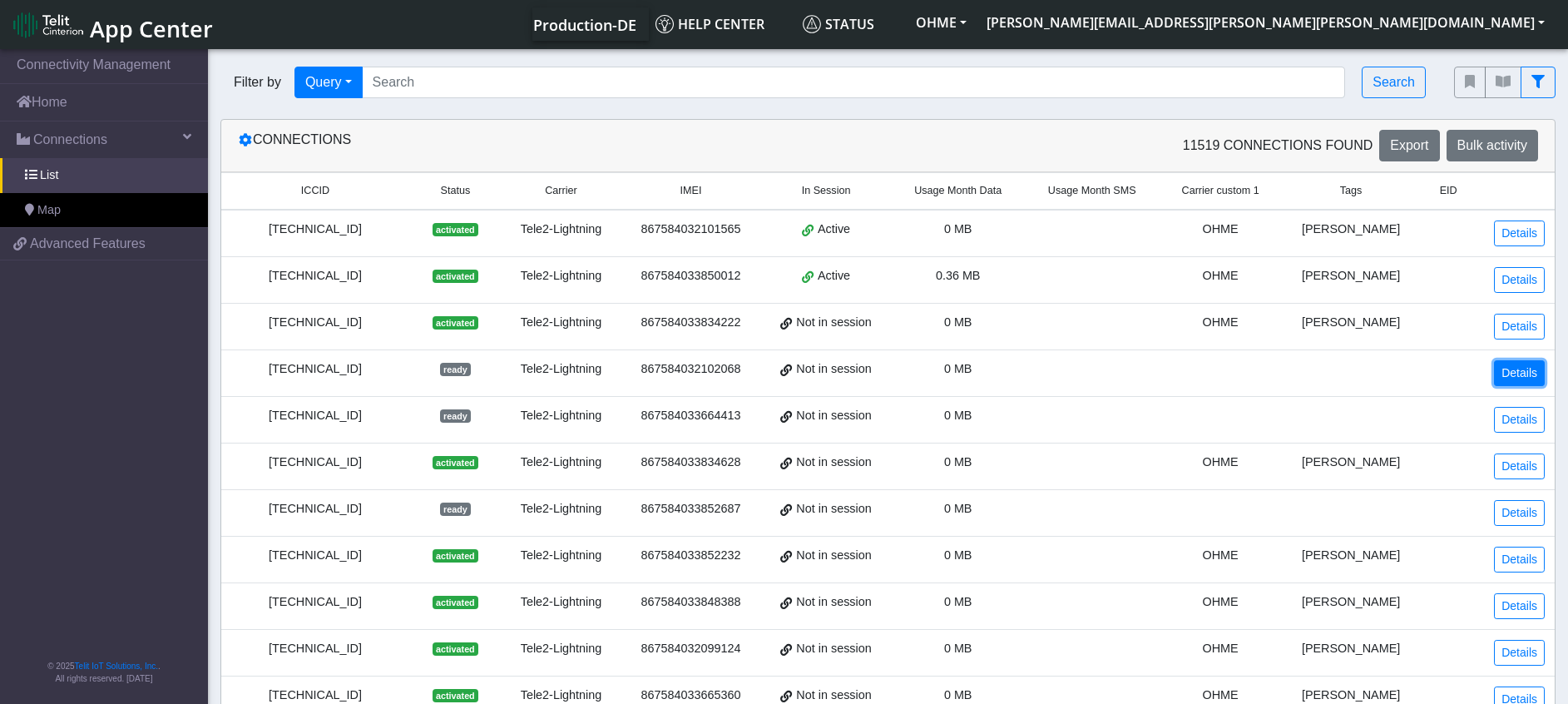
click at [1524, 373] on link "Details" at bounding box center [1519, 373] width 50 height 26
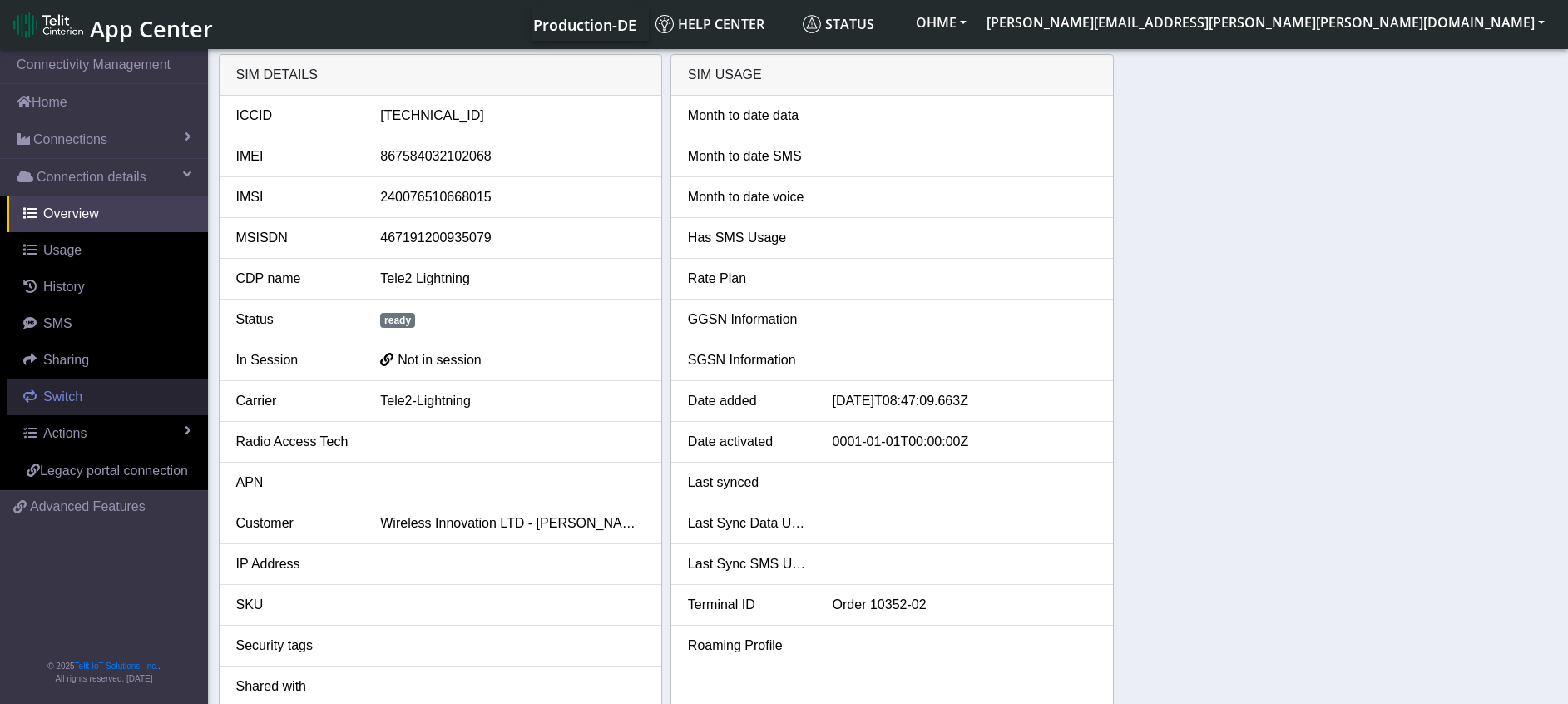
click at [70, 398] on span "Switch" at bounding box center [63, 396] width 39 height 15
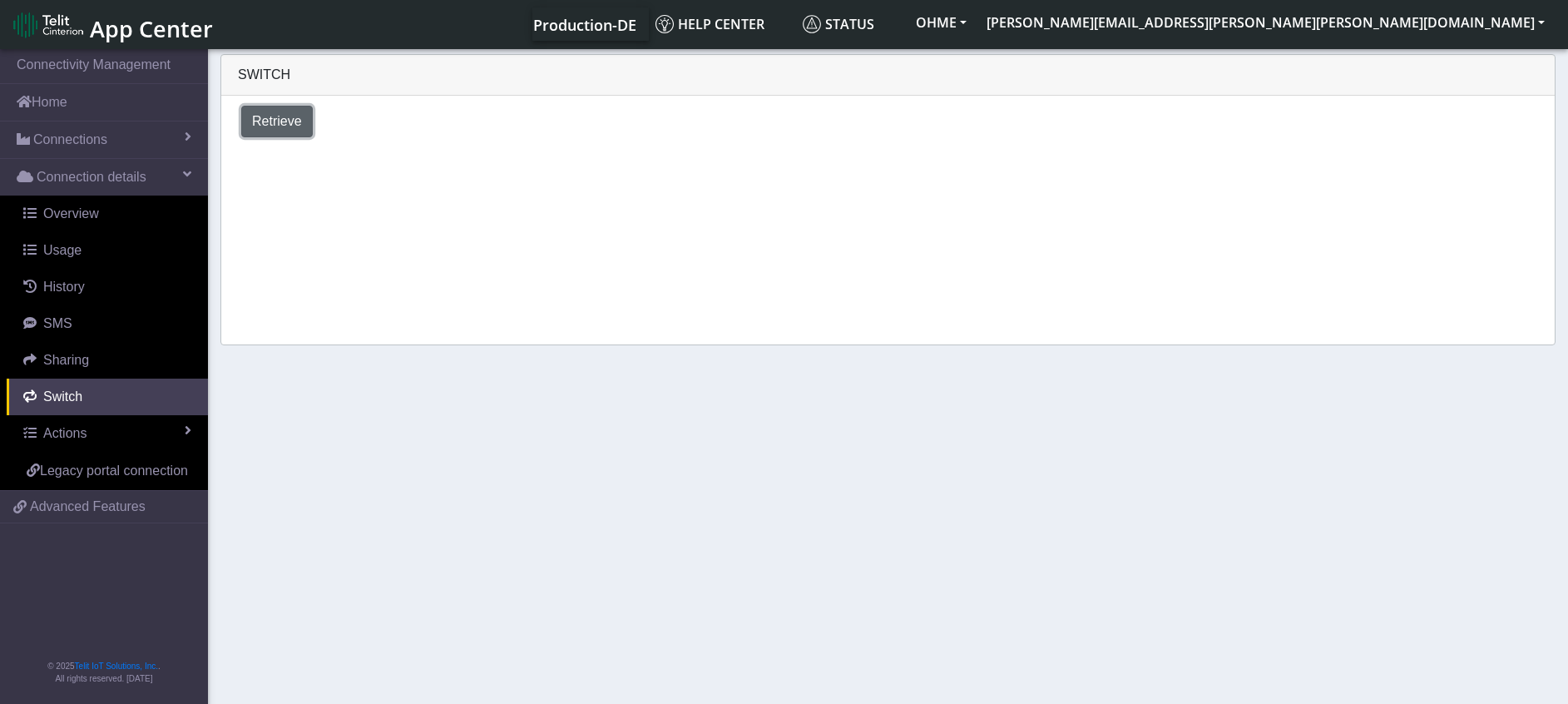
click at [277, 116] on span "Retrieve" at bounding box center [276, 121] width 50 height 15
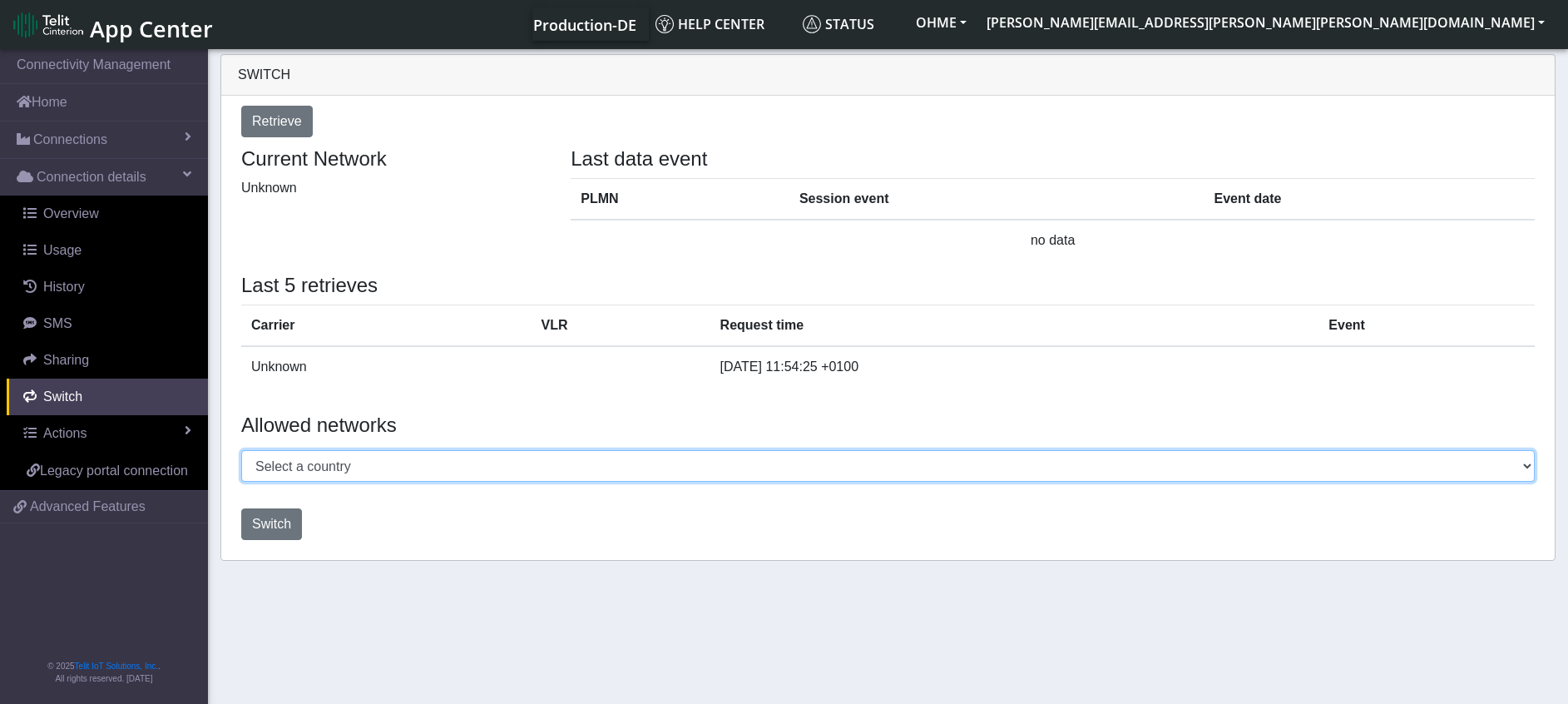
click at [323, 463] on select "Select a country [GEOGRAPHIC_DATA] [GEOGRAPHIC_DATA] [GEOGRAPHIC_DATA] [GEOGRAP…" at bounding box center [888, 466] width 1293 height 32
select select "[GEOGRAPHIC_DATA]"
click at [241, 451] on select "Select a country [GEOGRAPHIC_DATA] [GEOGRAPHIC_DATA] [GEOGRAPHIC_DATA] [GEOGRAP…" at bounding box center [888, 466] width 1293 height 32
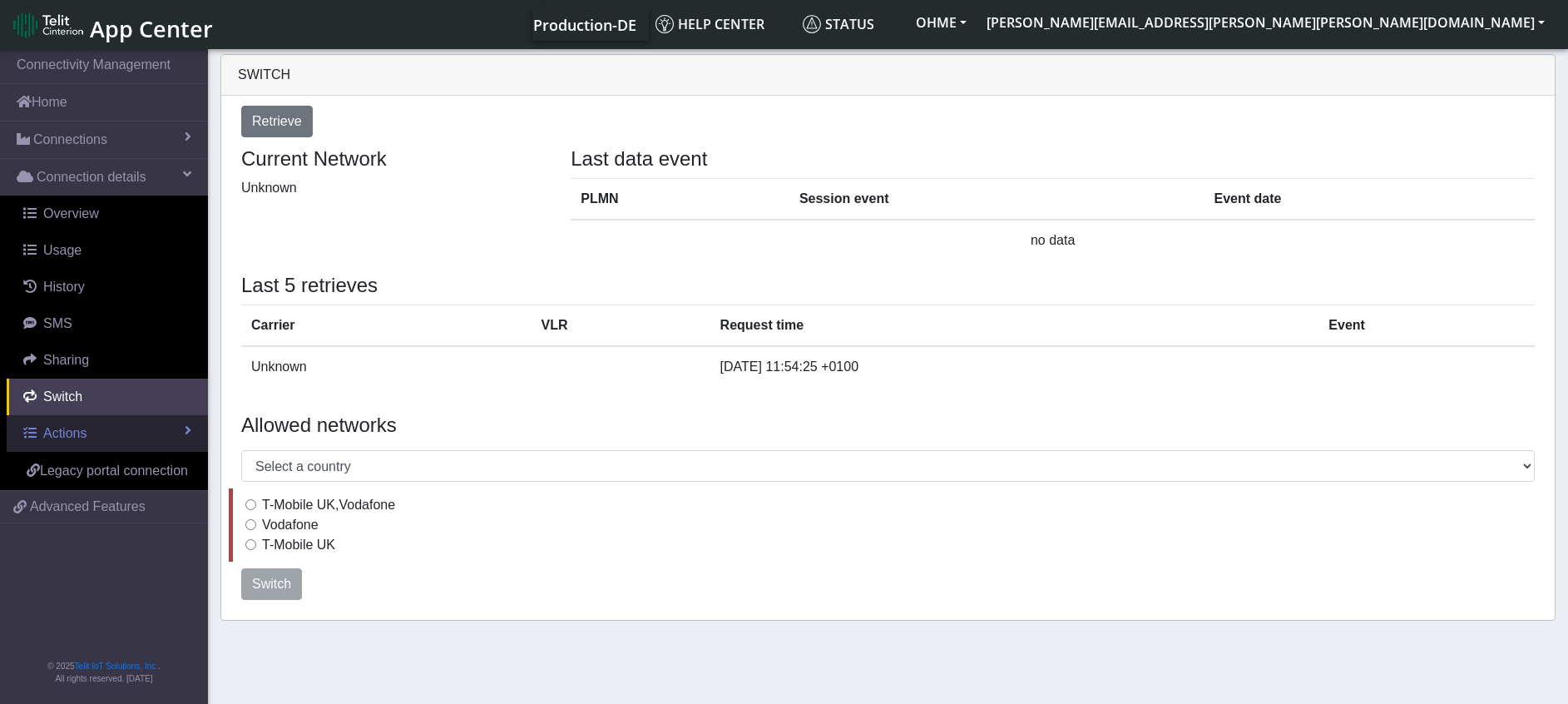
click at [100, 434] on link "Actions" at bounding box center [107, 433] width 201 height 37
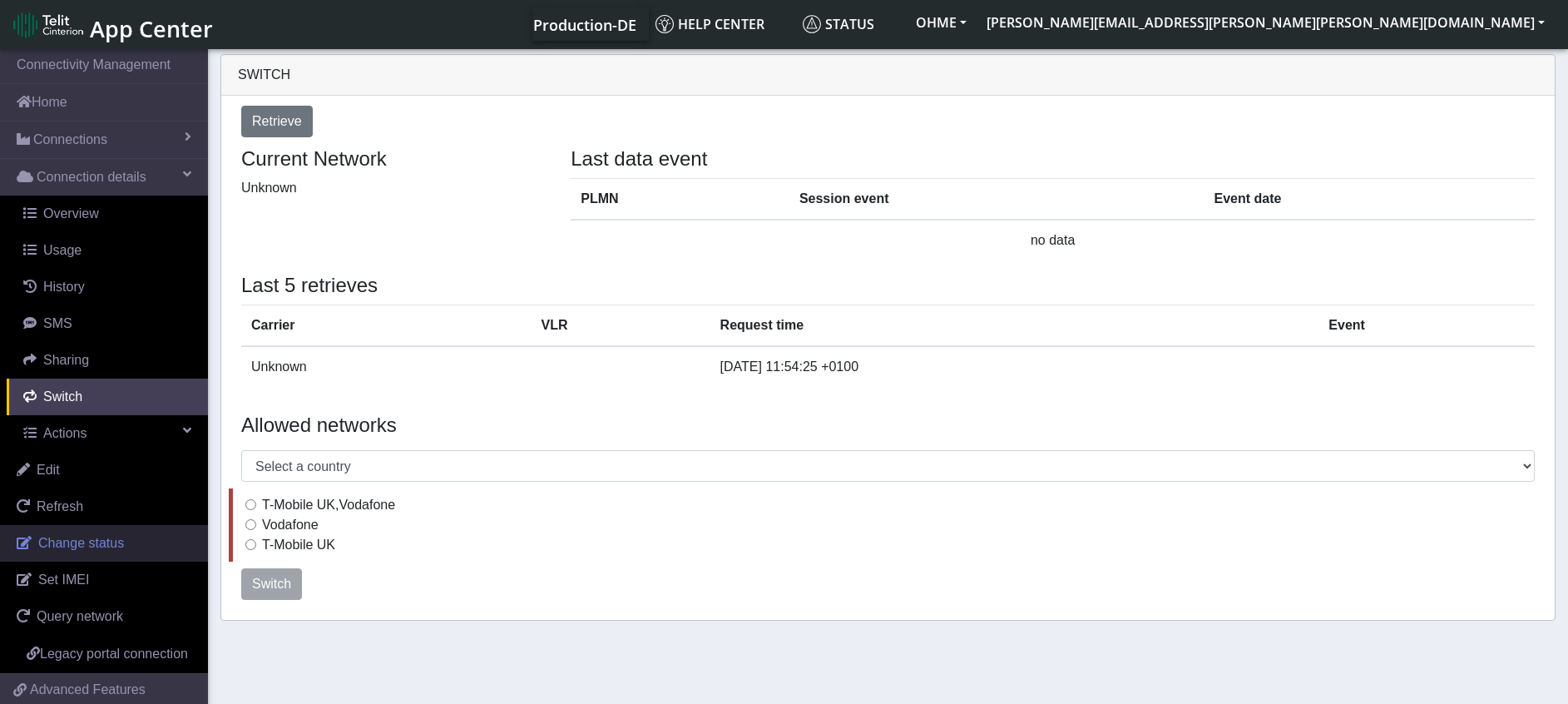
click at [108, 547] on span "Change status" at bounding box center [81, 543] width 85 height 15
select select "ready"
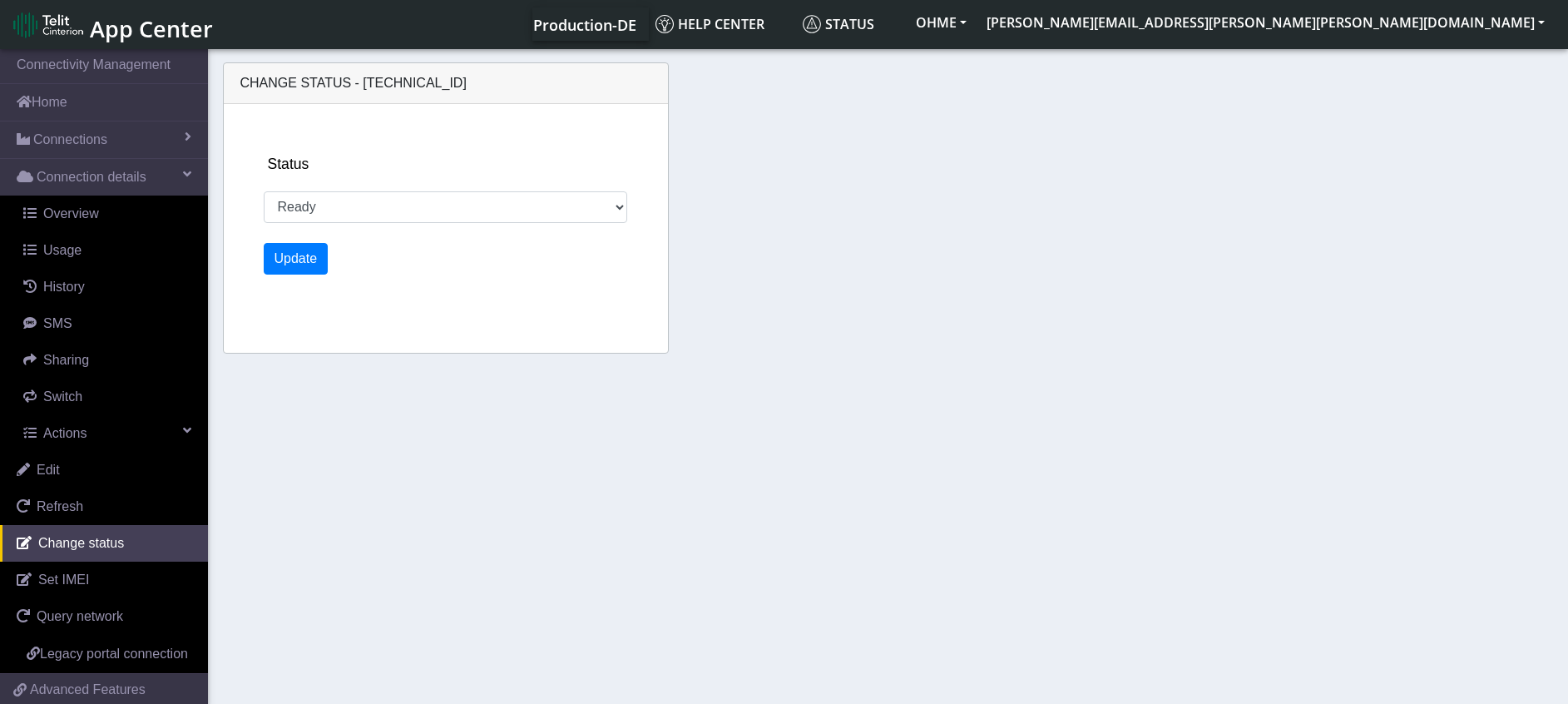
click at [1066, 219] on div "Change status - [TECHNICAL_ID] Status Activated Ready Deactivated Inventory Ret…" at bounding box center [888, 210] width 1339 height 313
